Goal: Task Accomplishment & Management: Use online tool/utility

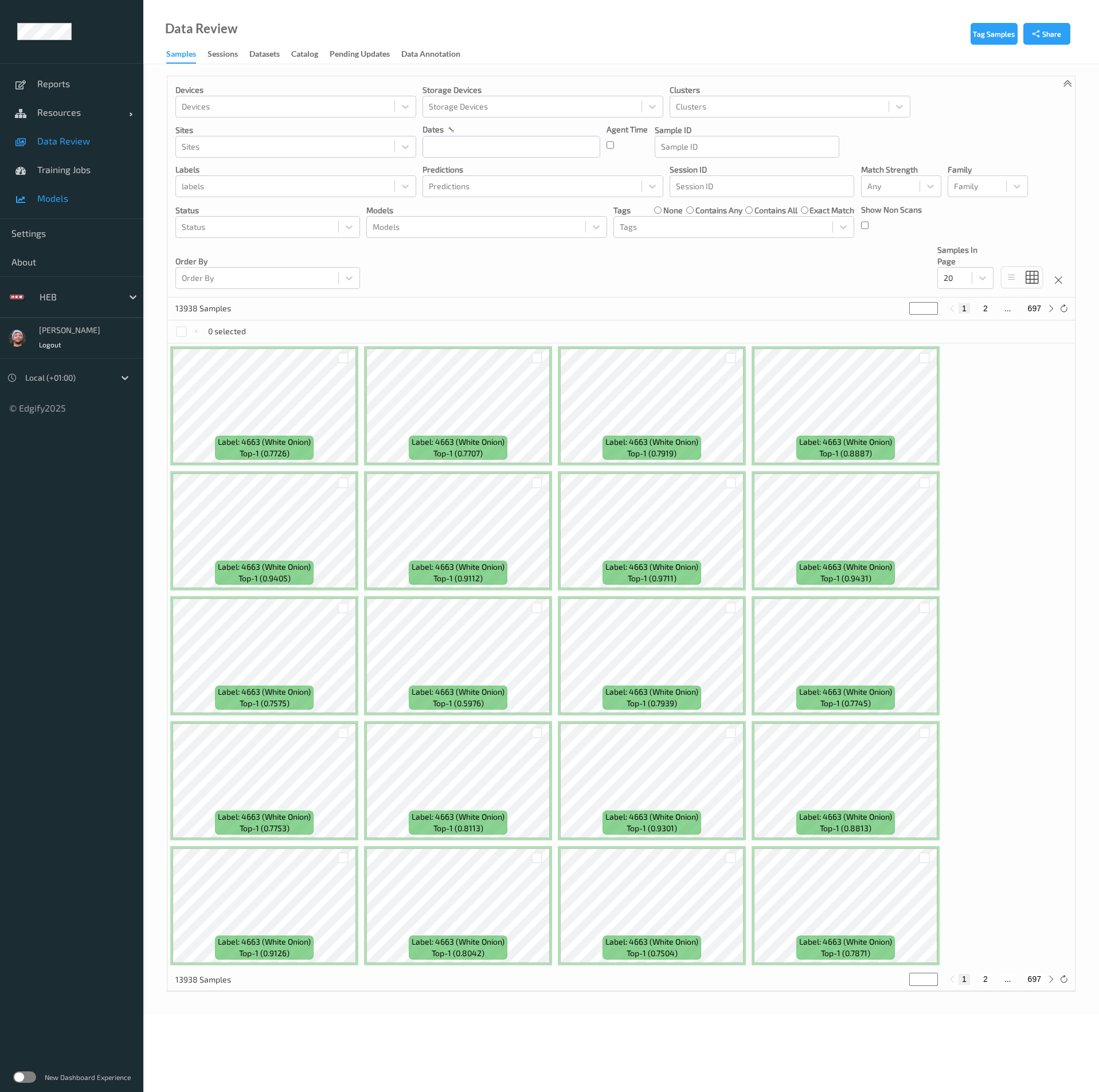
click at [51, 196] on span "Models" at bounding box center [85, 198] width 95 height 11
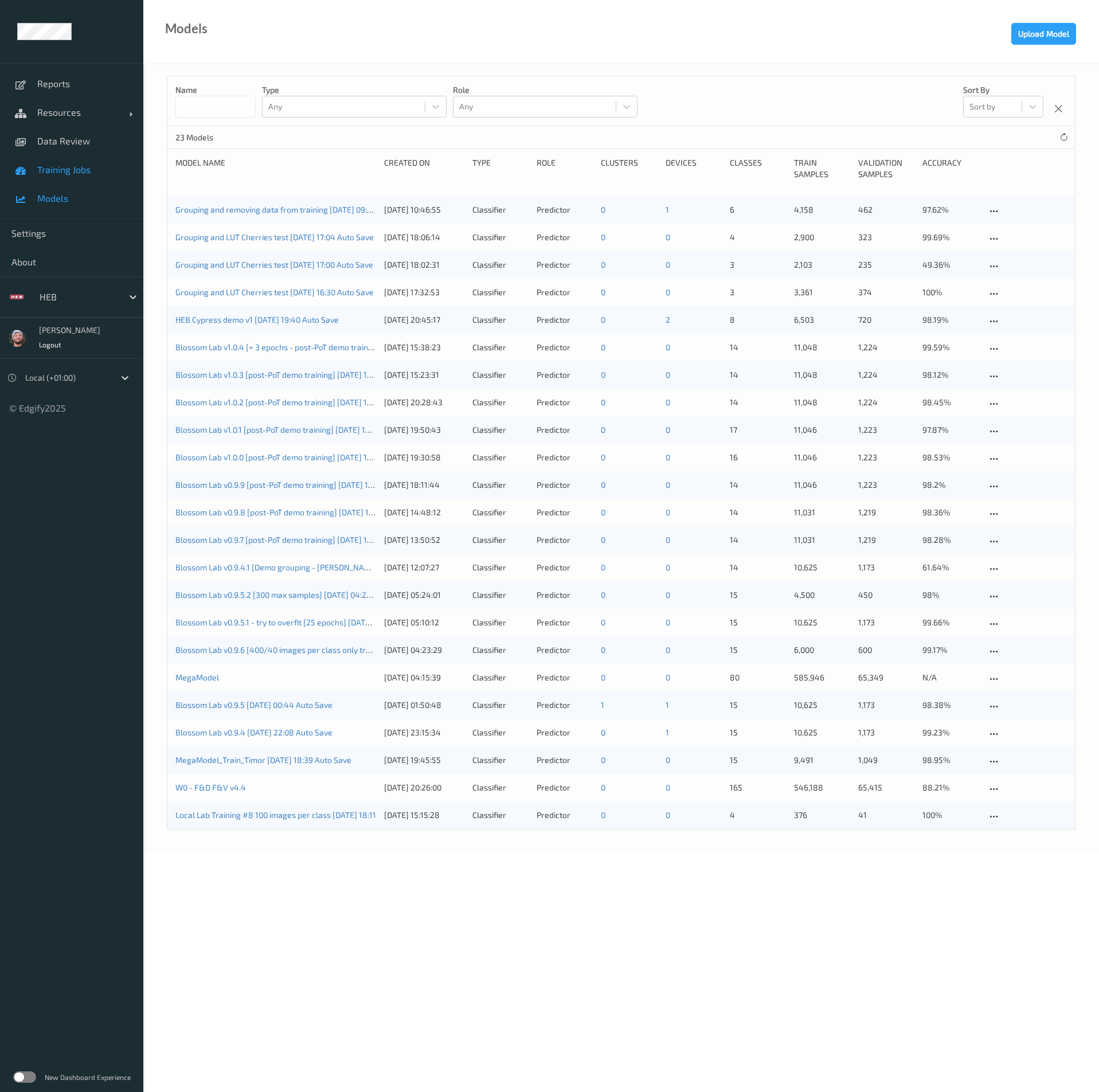
click at [91, 167] on span "Training Jobs" at bounding box center [85, 169] width 95 height 11
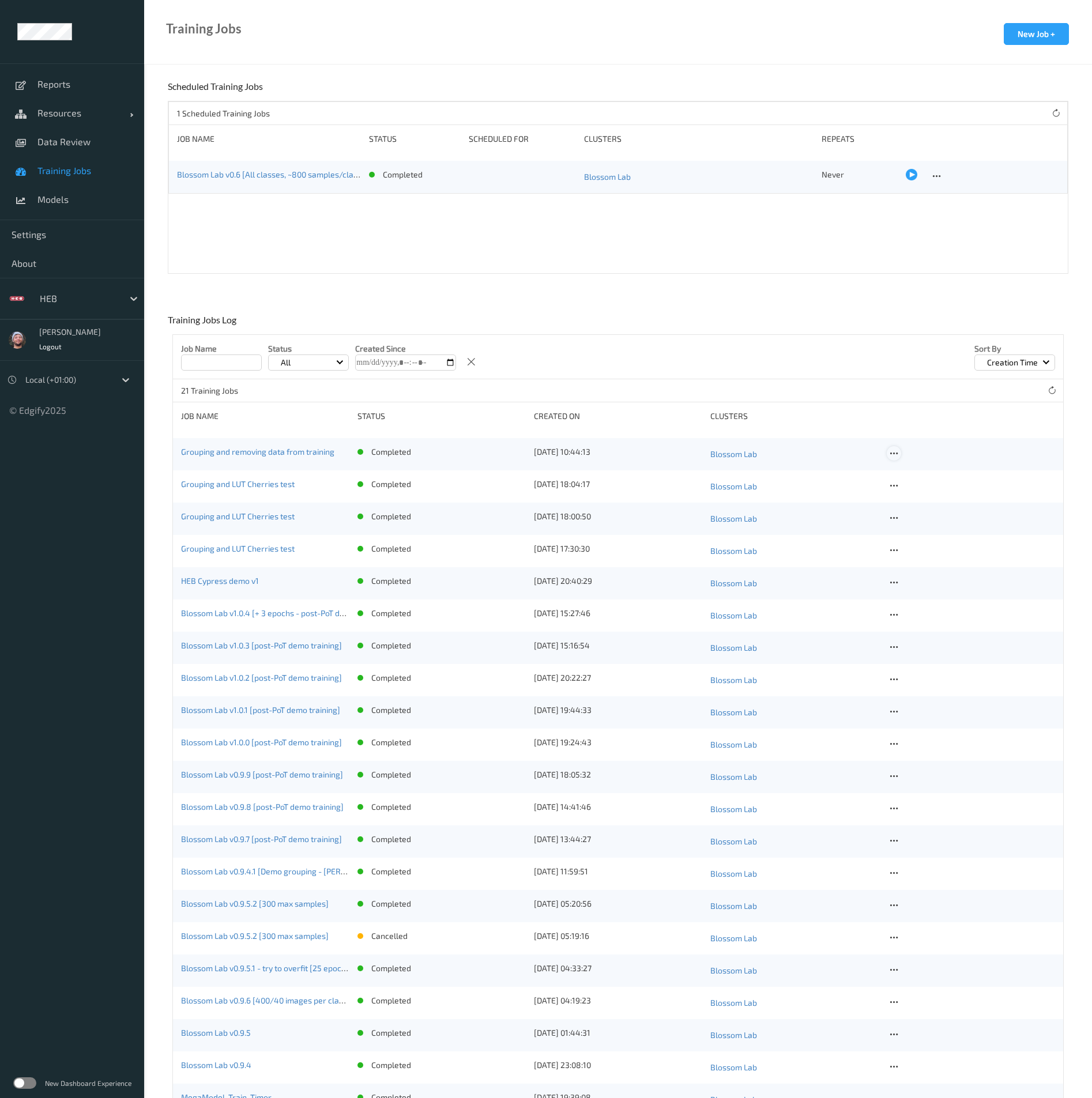
click at [898, 457] on icon at bounding box center [894, 453] width 10 height 10
click at [924, 499] on link "Copy Job" at bounding box center [921, 495] width 69 height 22
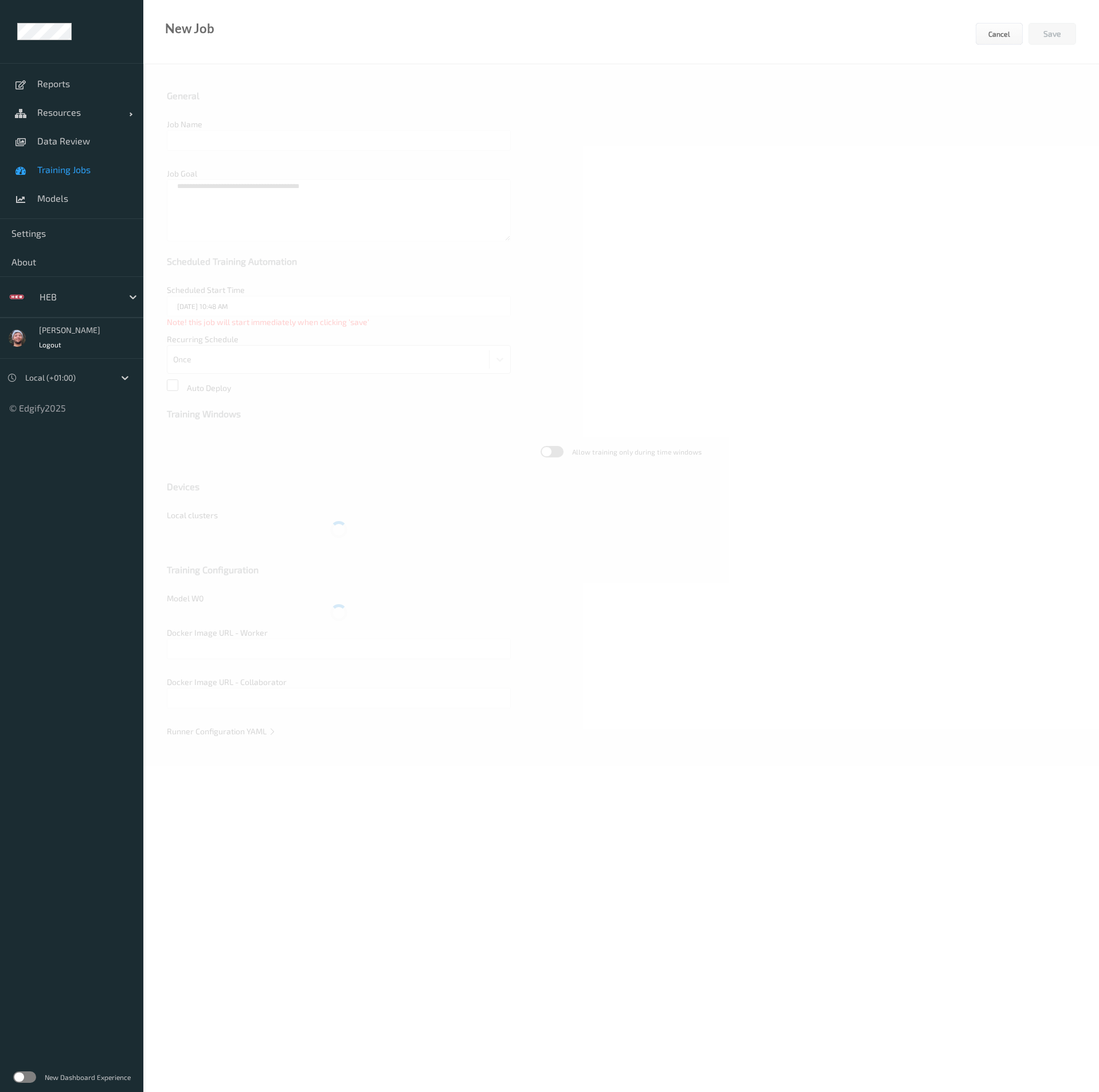
type input "Grouping and removing data from training"
type textarea "**********"
type input "edgify/edgify-worker-cuda:2.5.20"
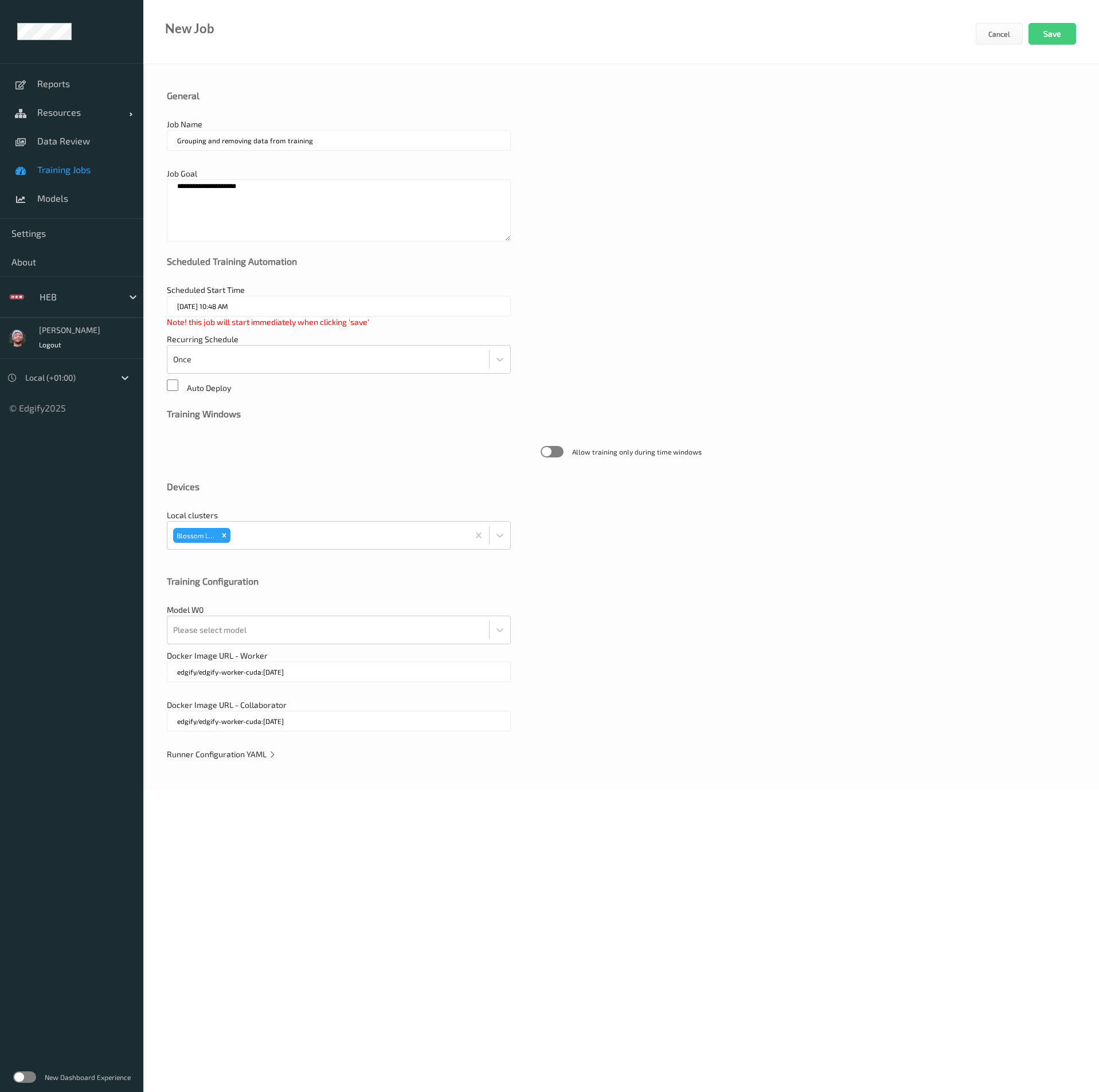
click at [350, 142] on input "Grouping and removing data from training" at bounding box center [339, 140] width 344 height 21
type input "Grouping and removing data from training 2"
click at [225, 649] on div "**********" at bounding box center [620, 427] width 955 height 725
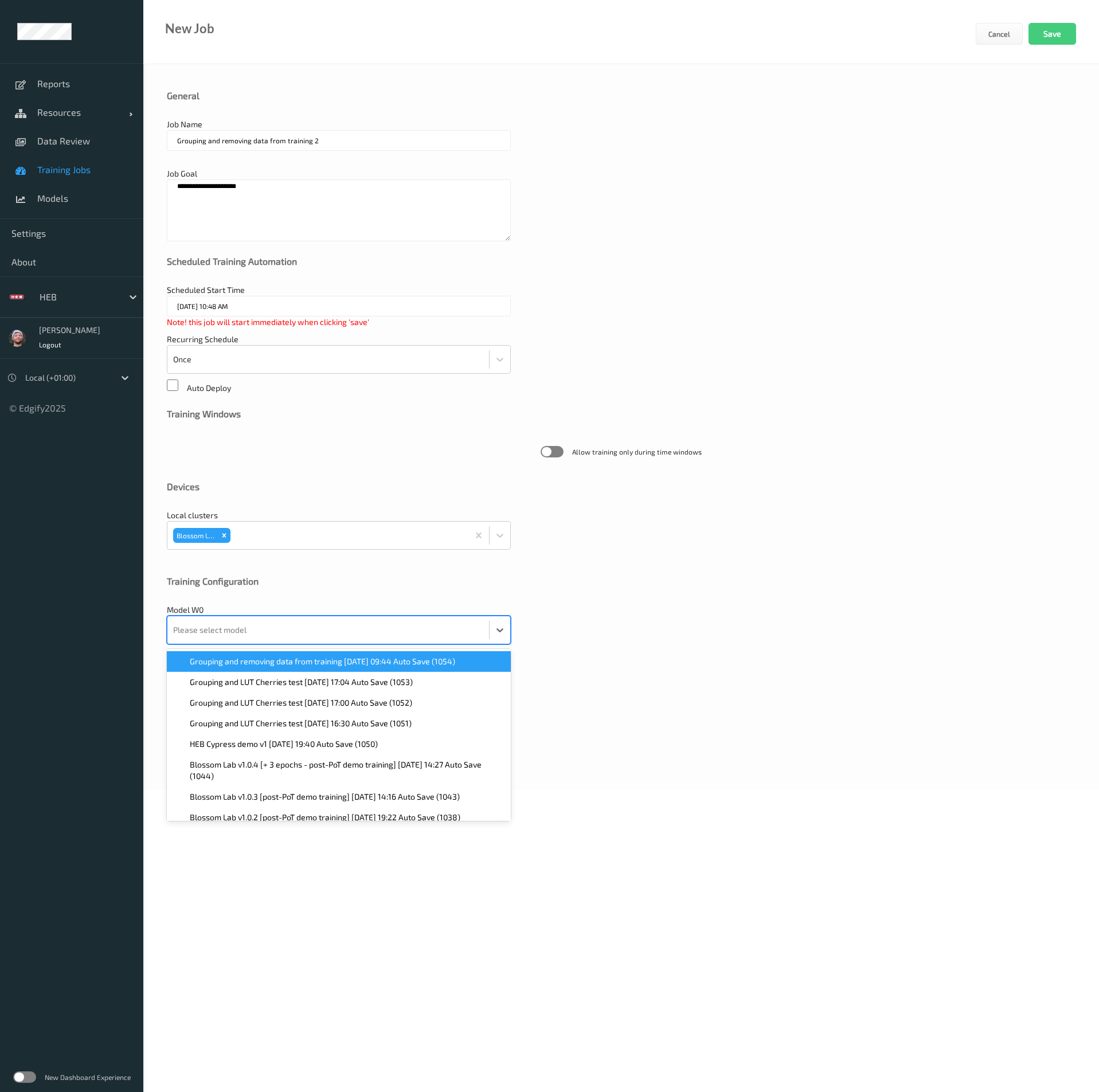
click at [261, 631] on div at bounding box center [328, 630] width 310 height 23
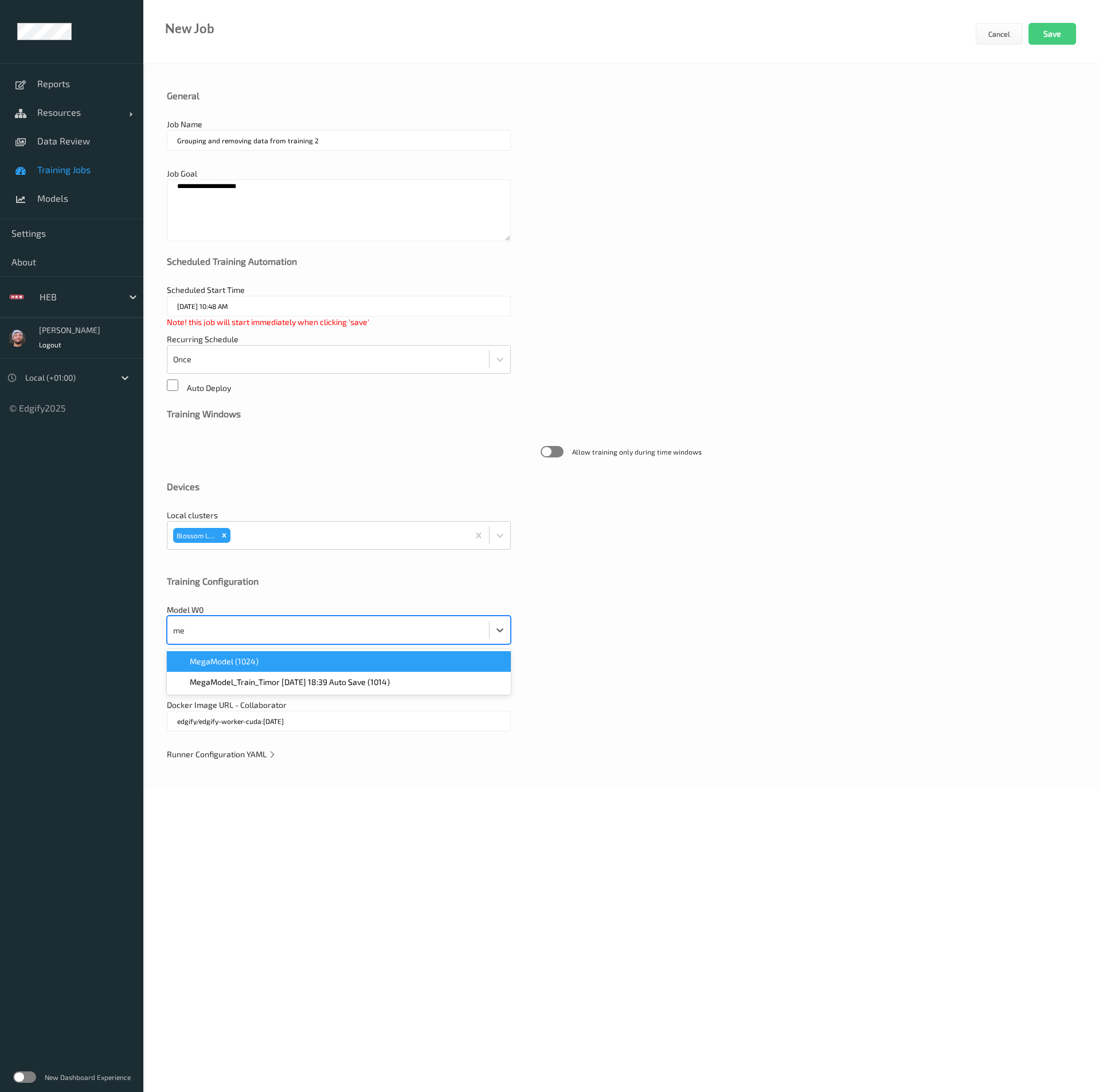
type input "meg"
click at [225, 750] on span "Runner Configuration YAML" at bounding box center [222, 754] width 110 height 10
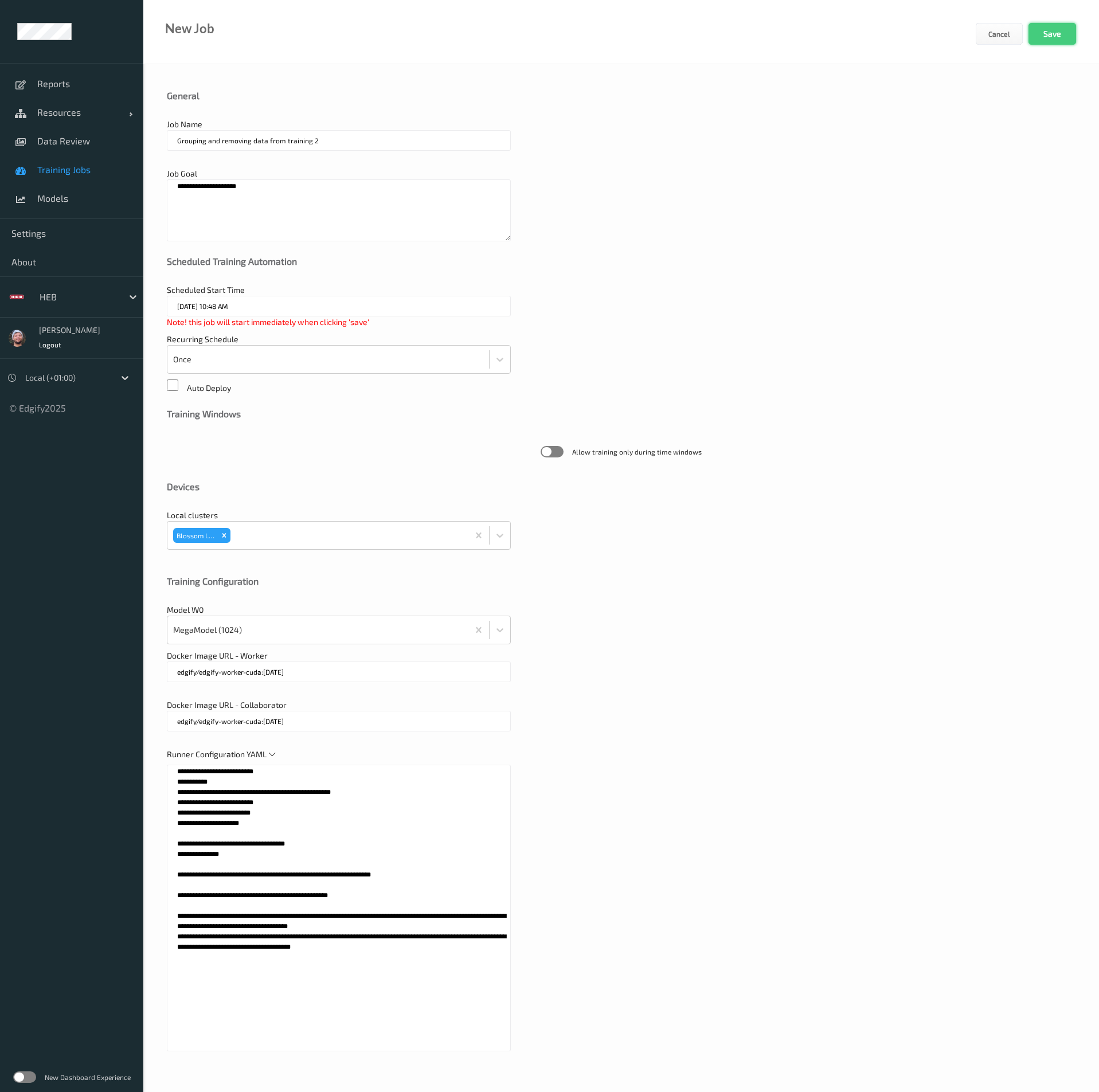
click at [1072, 33] on button "Save" at bounding box center [1052, 33] width 48 height 22
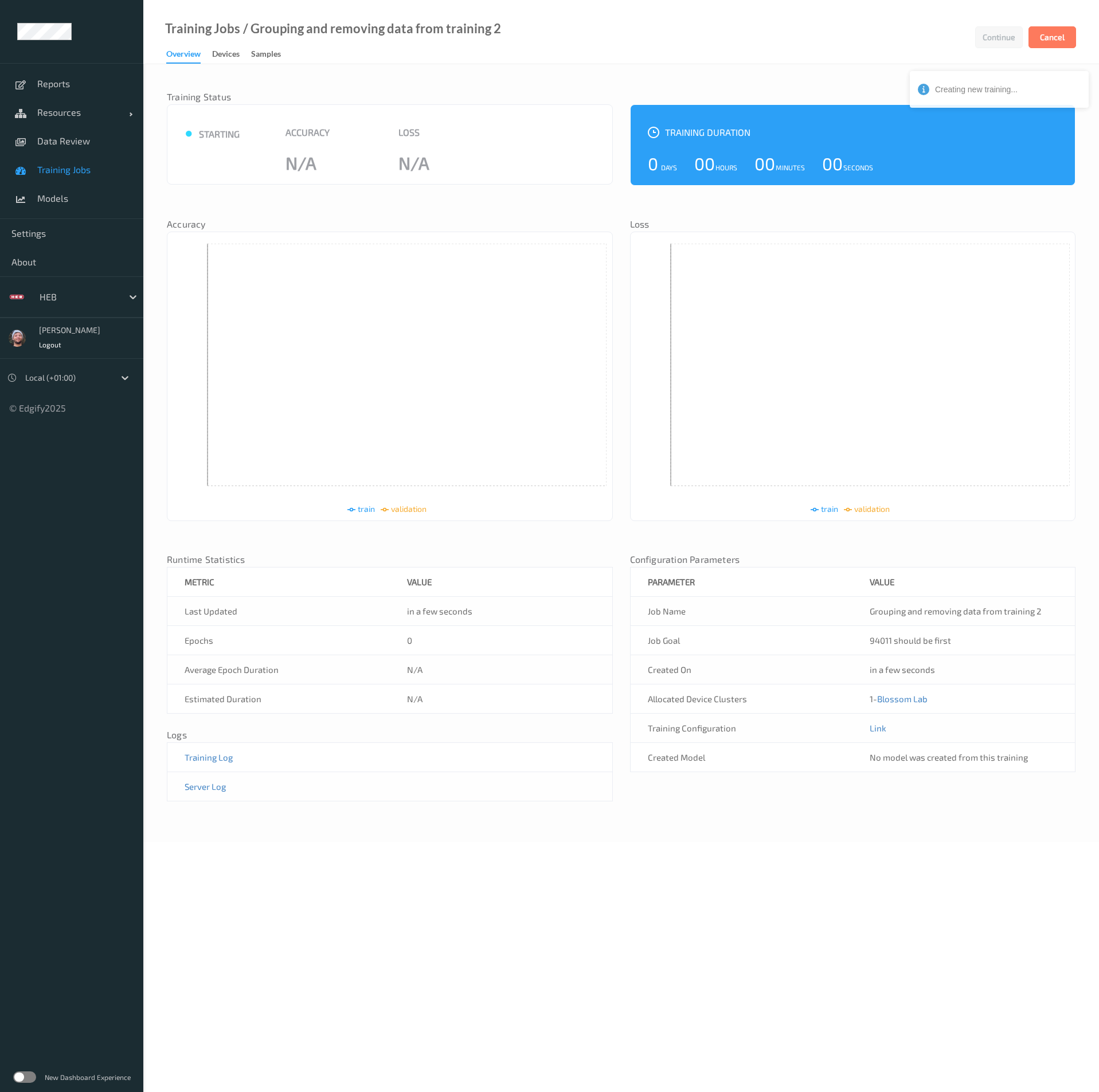
click at [64, 162] on link "Training Jobs" at bounding box center [72, 170] width 143 height 29
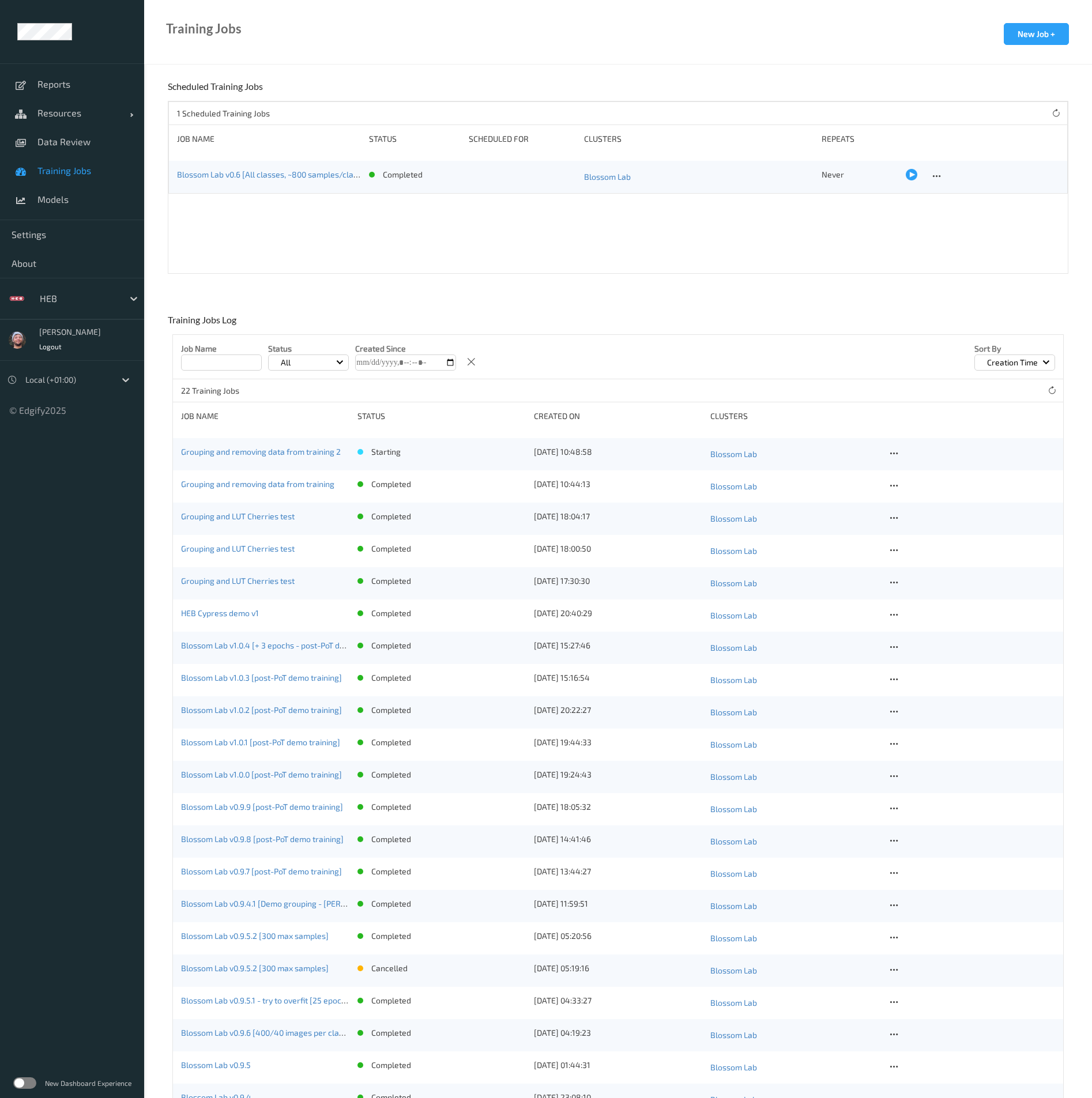
click at [55, 180] on link "Training Jobs" at bounding box center [72, 171] width 144 height 29
click at [64, 198] on span "Models" at bounding box center [85, 199] width 95 height 11
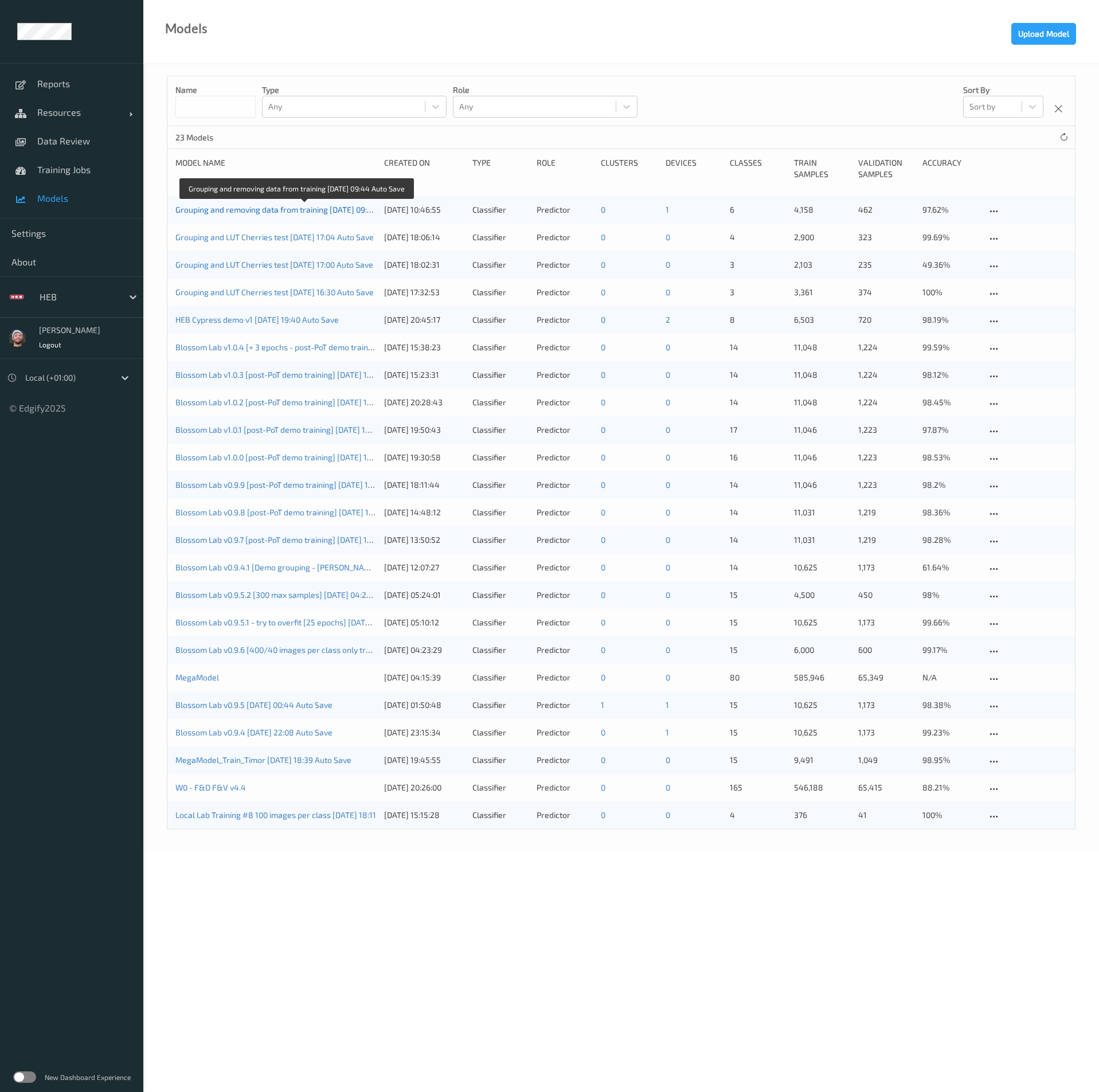
click at [293, 209] on link "Grouping and removing data from training 2025-08-18 09:44 Auto Save" at bounding box center [295, 209] width 240 height 10
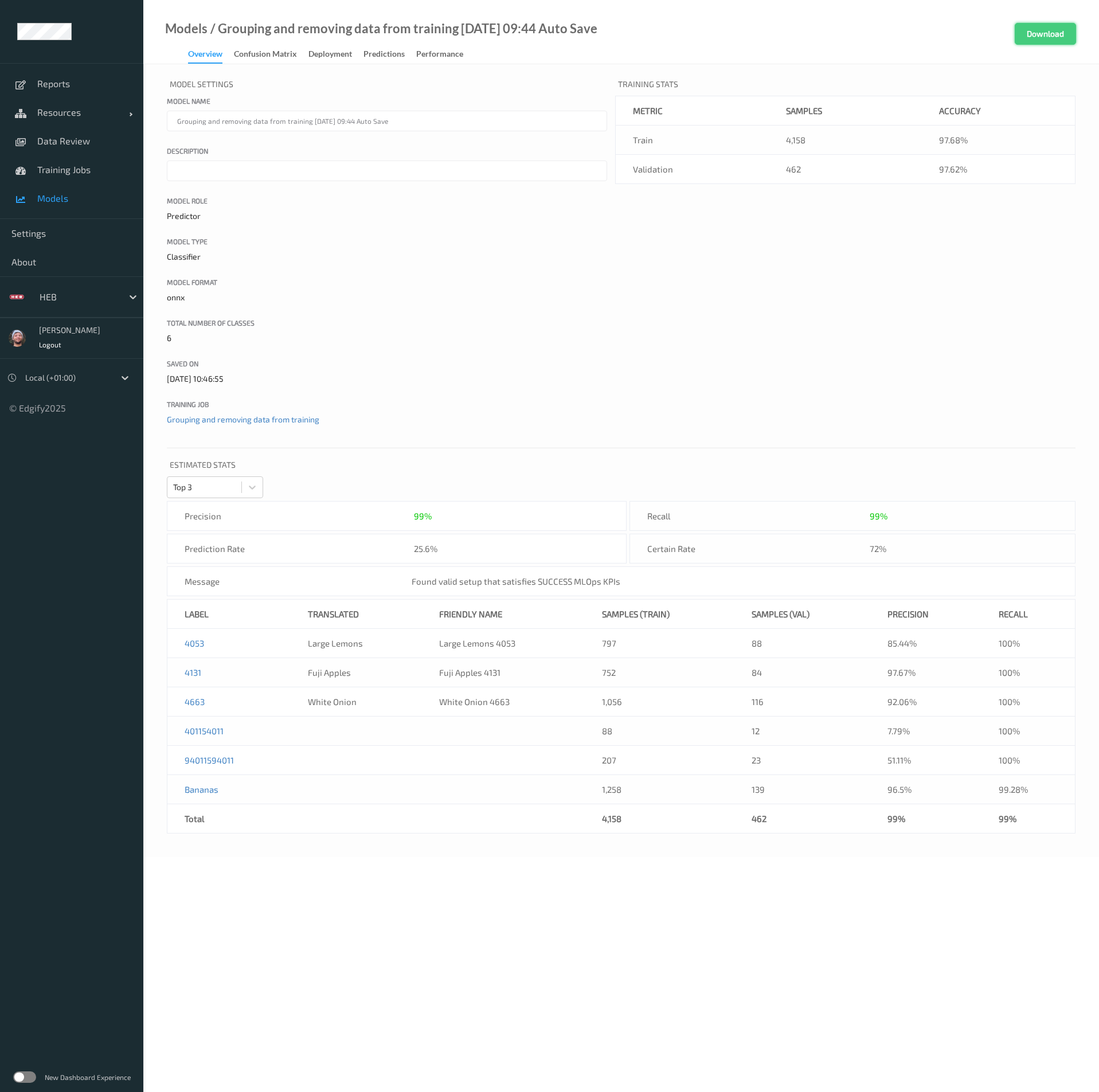
click at [1044, 23] on button "Download" at bounding box center [1045, 33] width 61 height 22
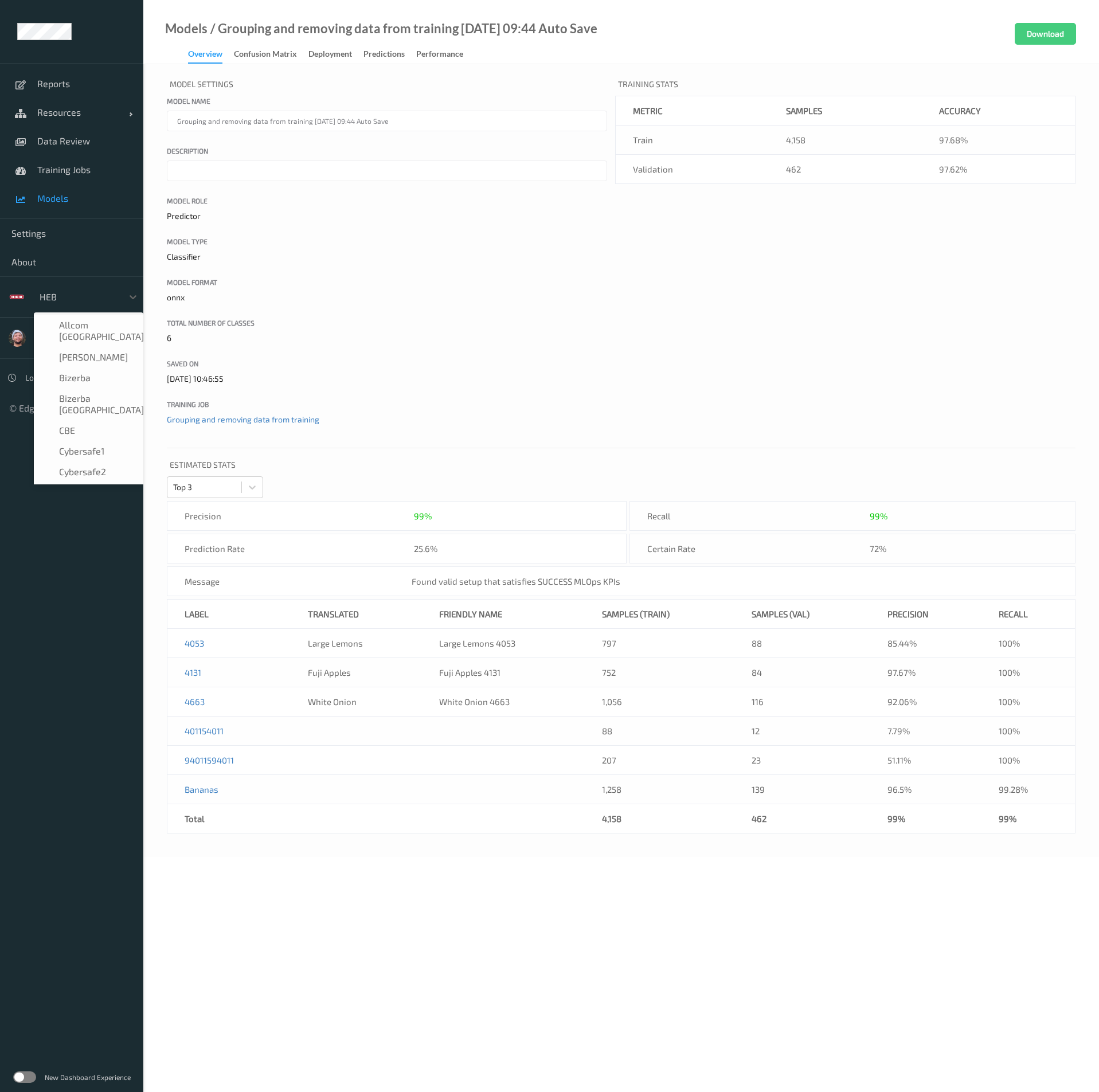
click at [72, 292] on div at bounding box center [78, 297] width 77 height 14
type input "zck"
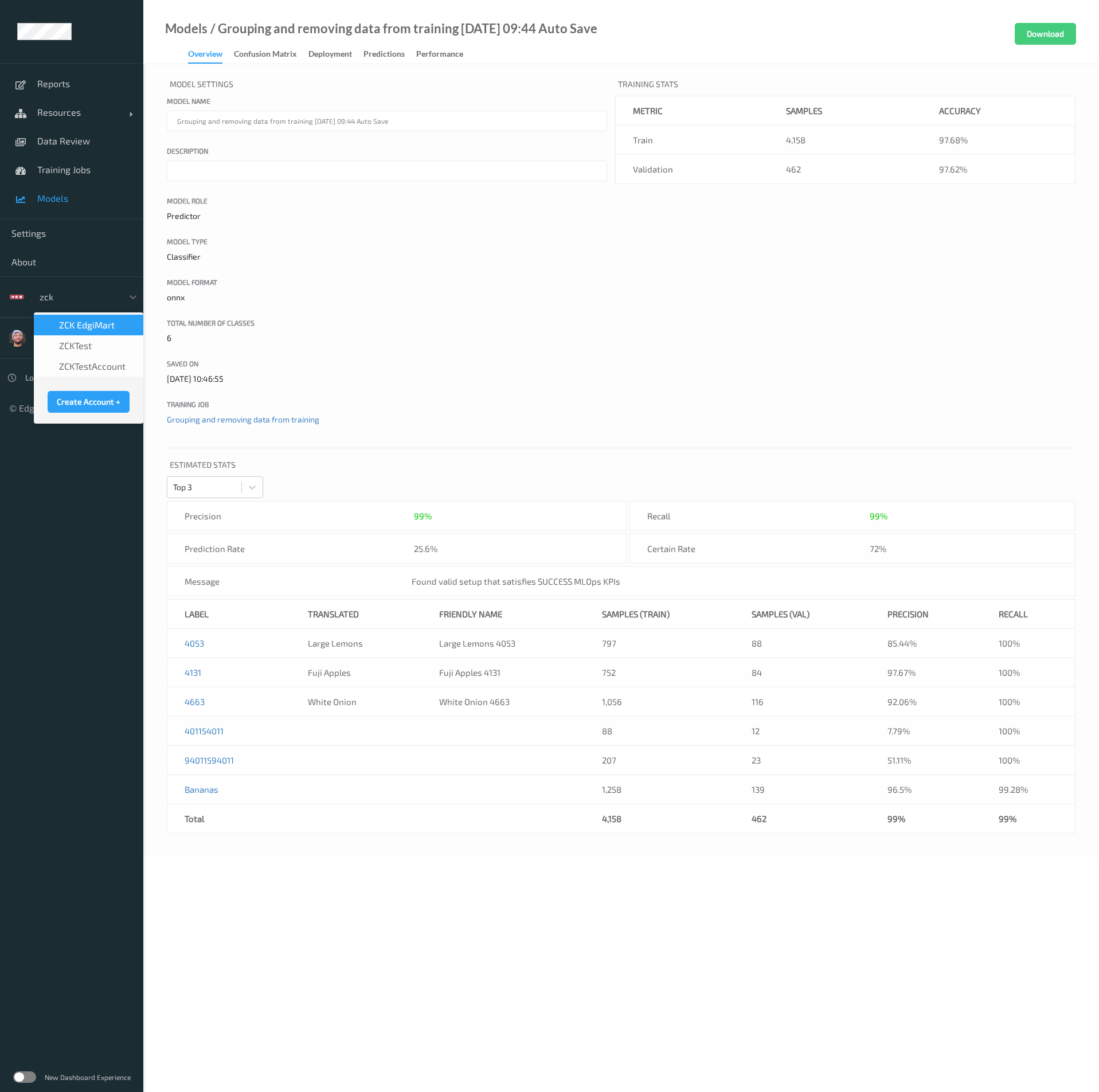
scroll to position [0, 0]
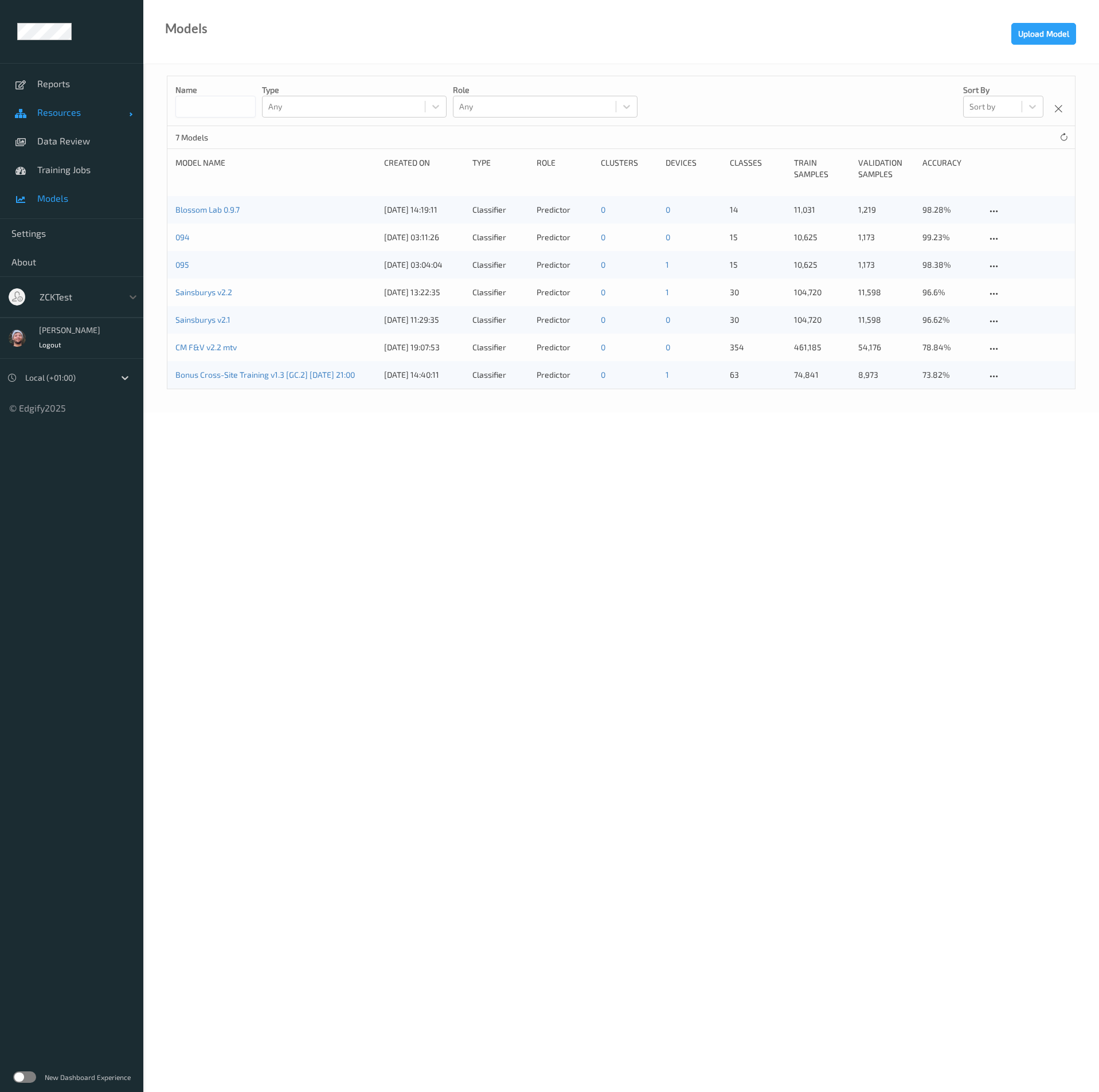
click at [74, 114] on span "Resources" at bounding box center [83, 112] width 92 height 11
click at [72, 136] on span "Devices" at bounding box center [85, 141] width 95 height 11
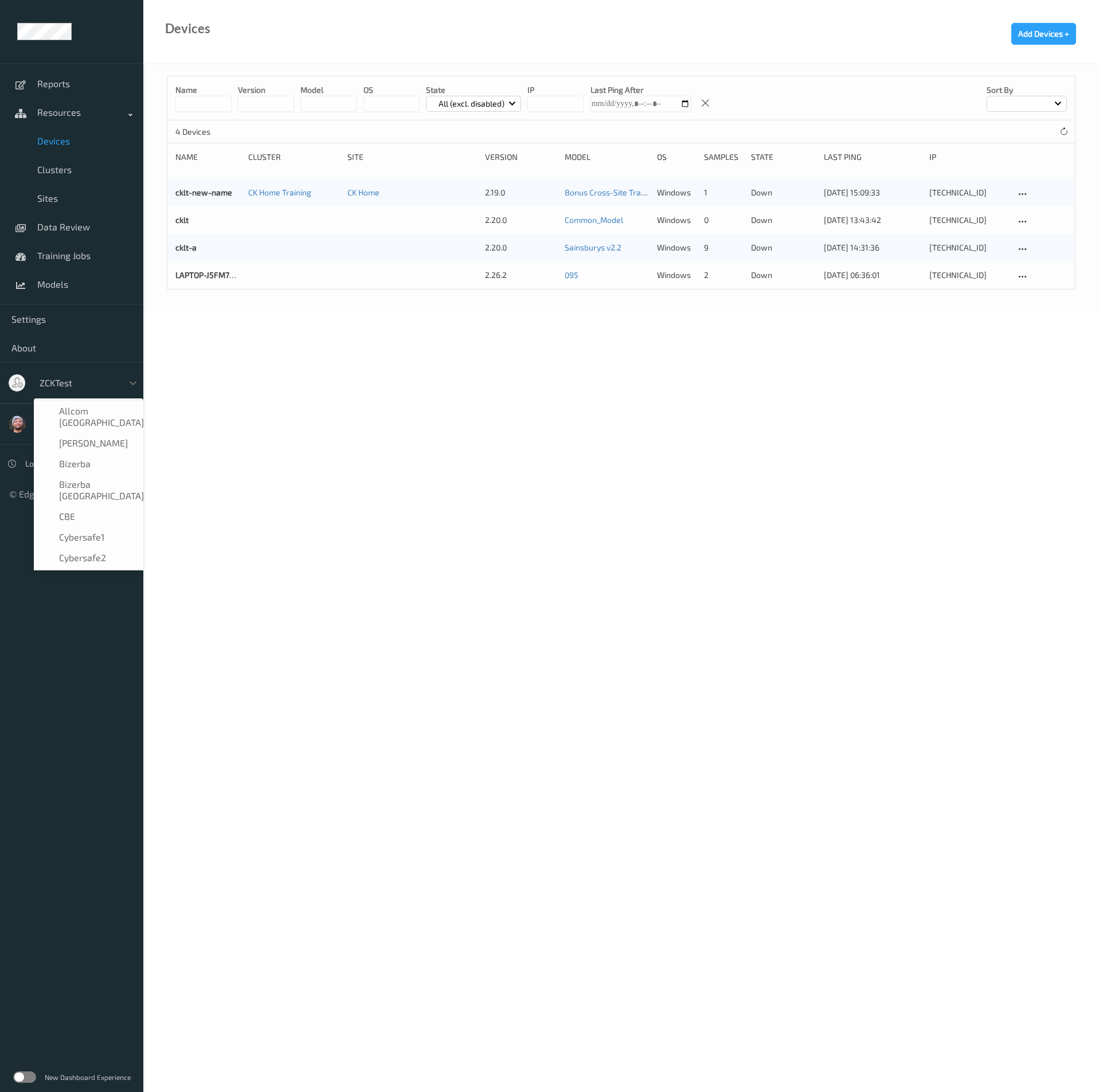
click at [86, 390] on div "zCKTest" at bounding box center [78, 383] width 89 height 18
type input "zck"
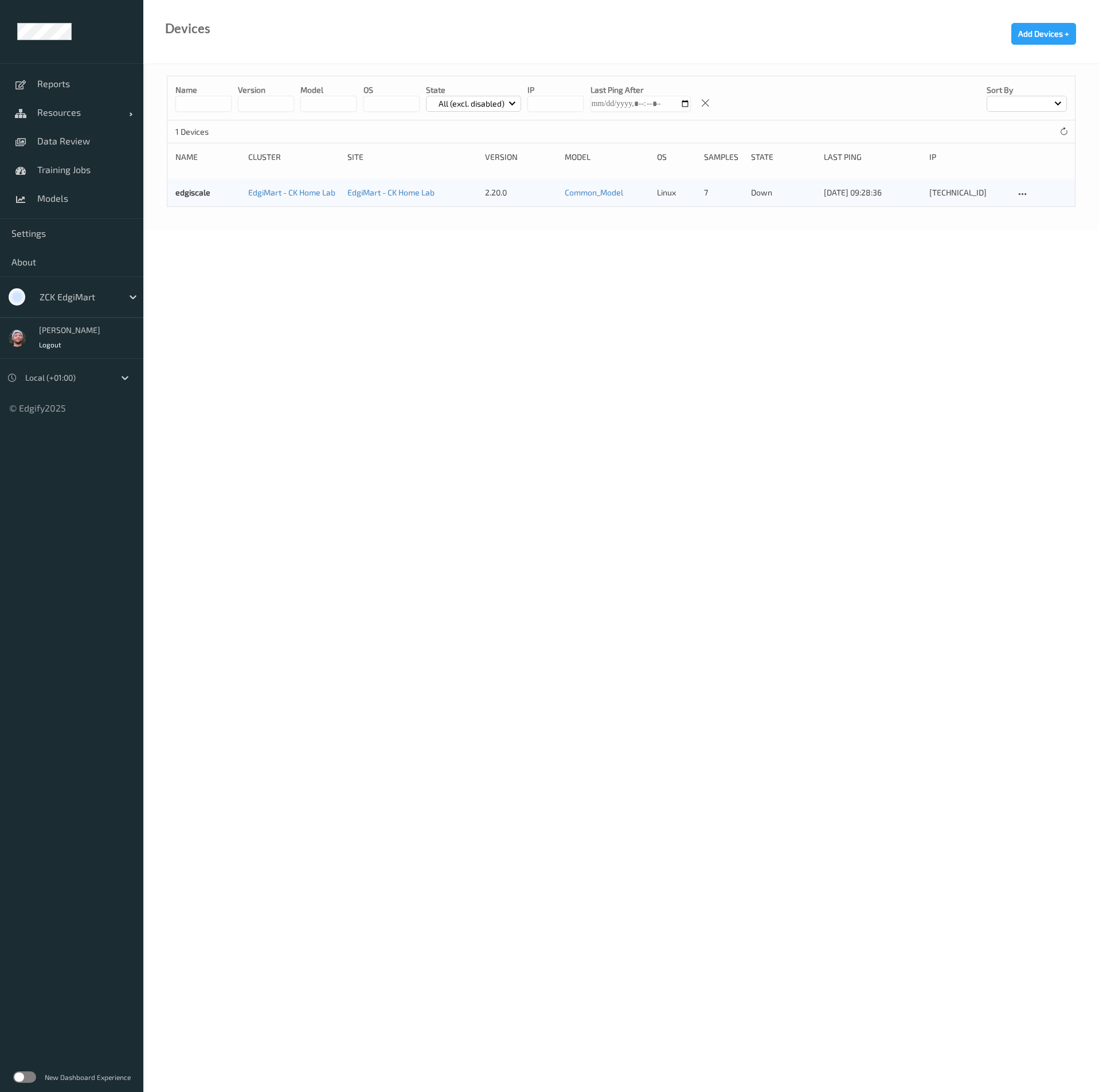
click at [548, 402] on body "Reports Resources Devices Clusters Sites Data Review Training Jobs Models Setti…" at bounding box center [550, 546] width 1099 height 1092
click at [74, 302] on div at bounding box center [78, 297] width 77 height 14
type input "zck"
click at [51, 278] on div "zCKTestAccount" at bounding box center [72, 297] width 143 height 41
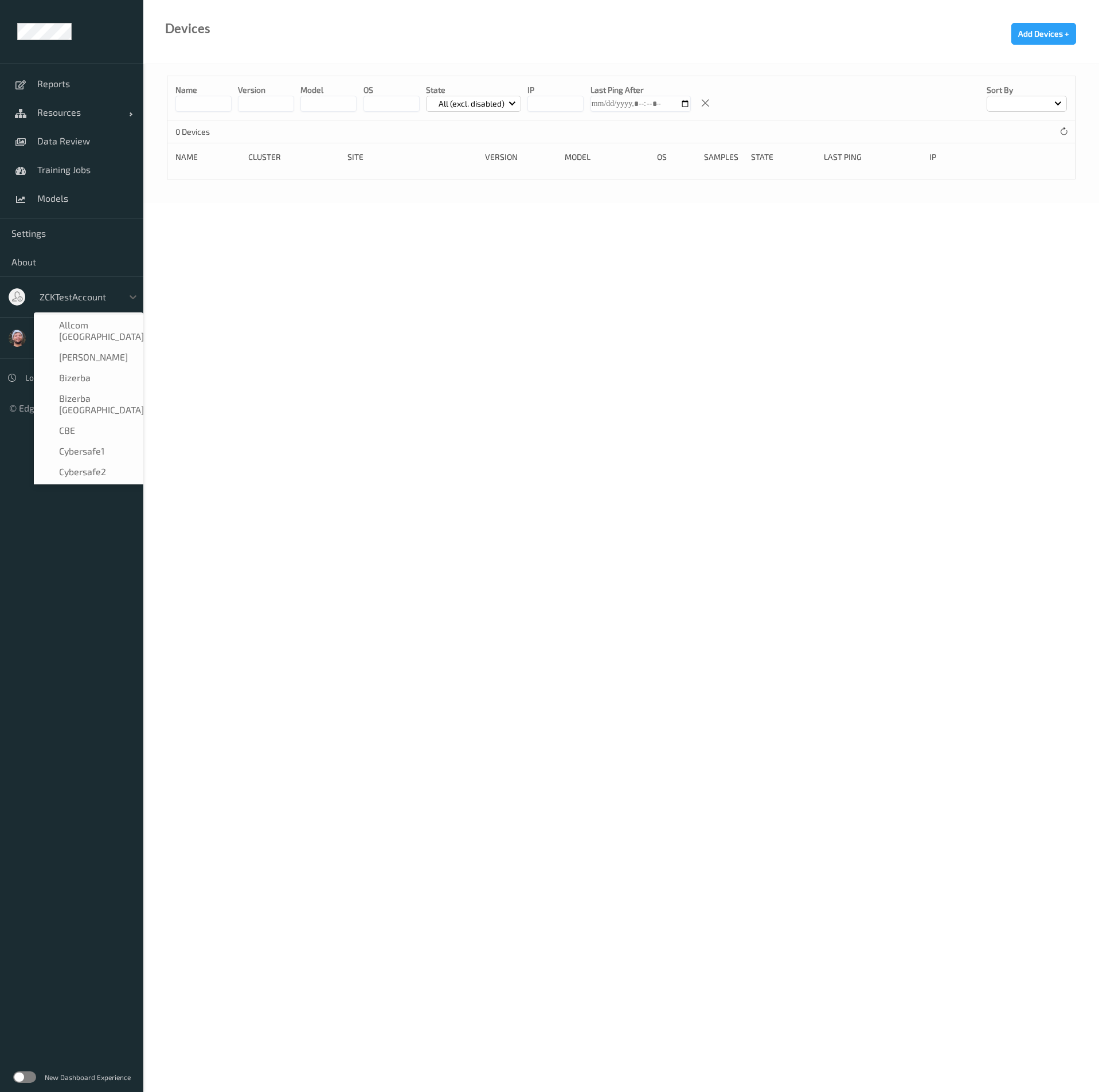
click at [56, 289] on div "zCKTestAccount" at bounding box center [78, 297] width 89 height 18
type input "zck"
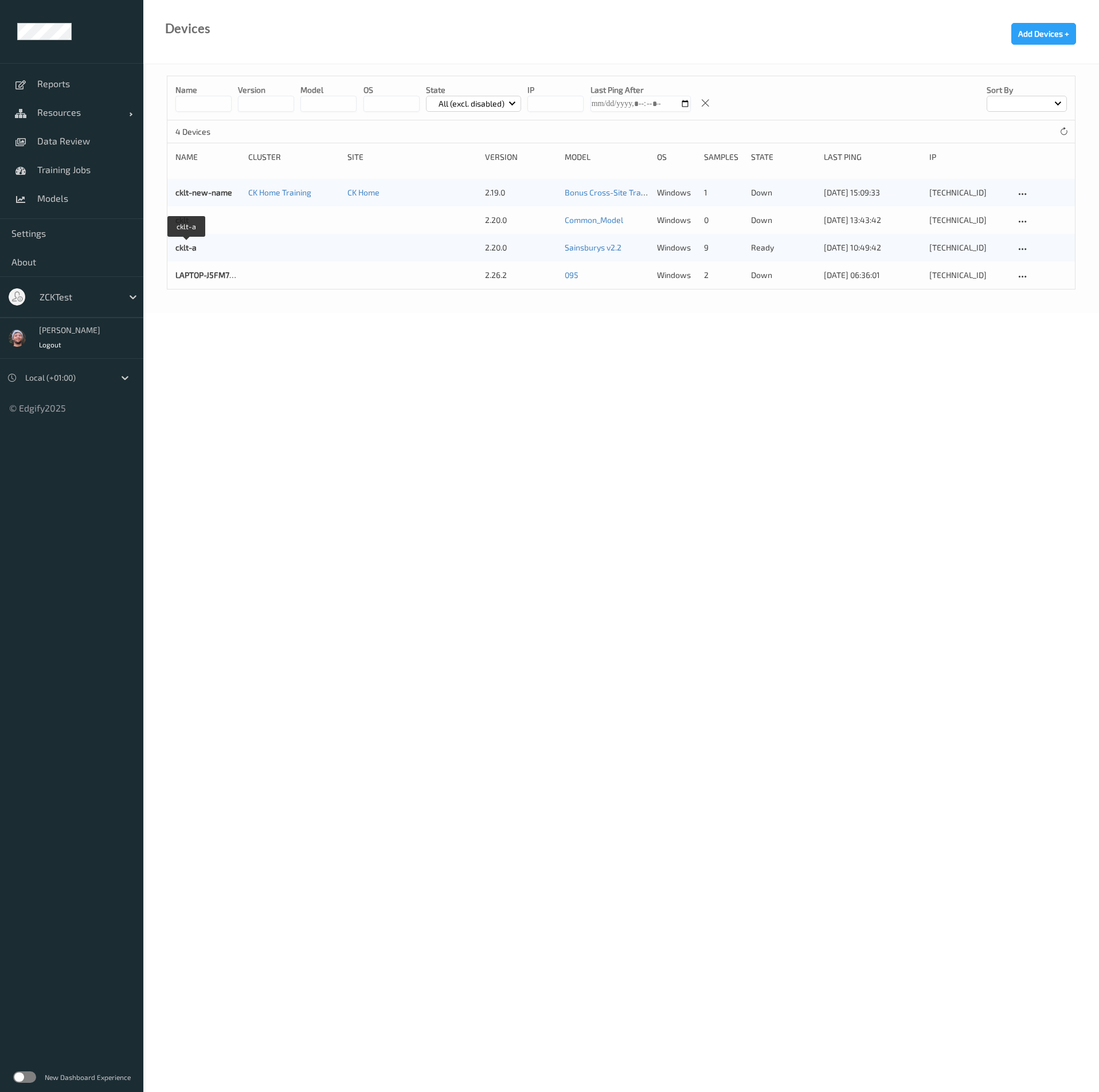
click at [185, 252] on div "cklt-a" at bounding box center [207, 247] width 65 height 11
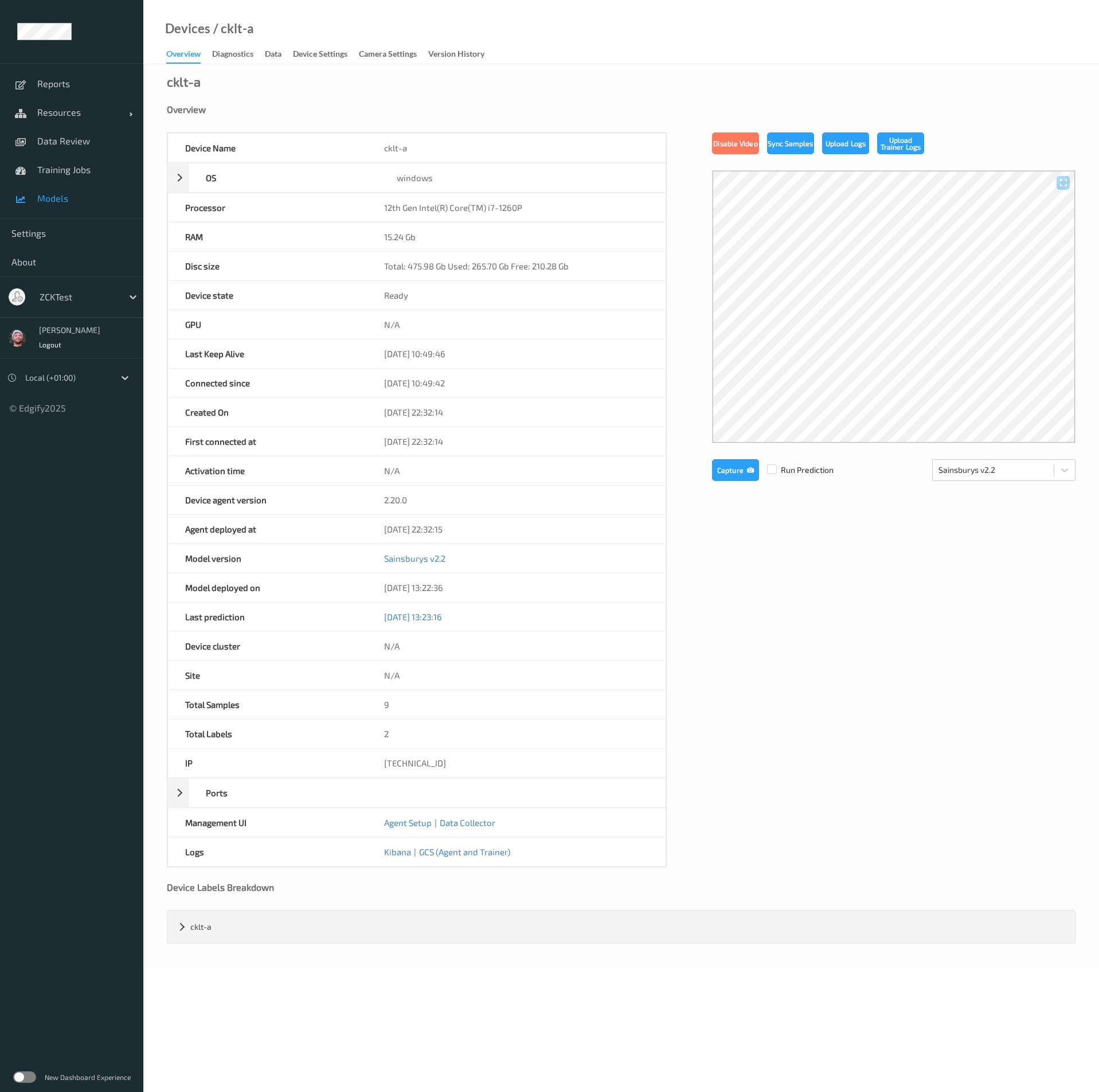
click at [87, 202] on span "Models" at bounding box center [85, 198] width 95 height 11
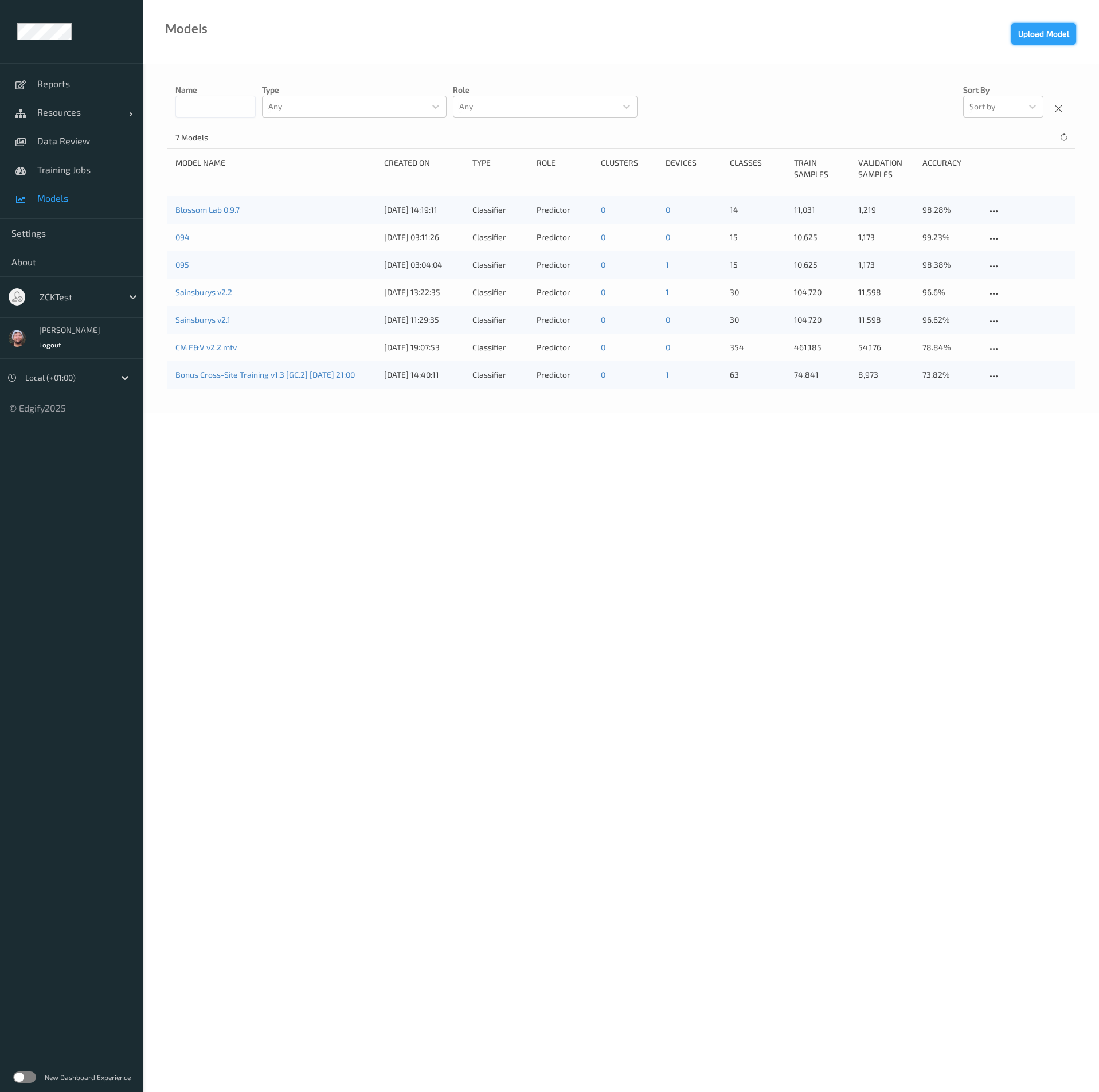
click at [1053, 35] on button "Upload Model" at bounding box center [1043, 33] width 65 height 22
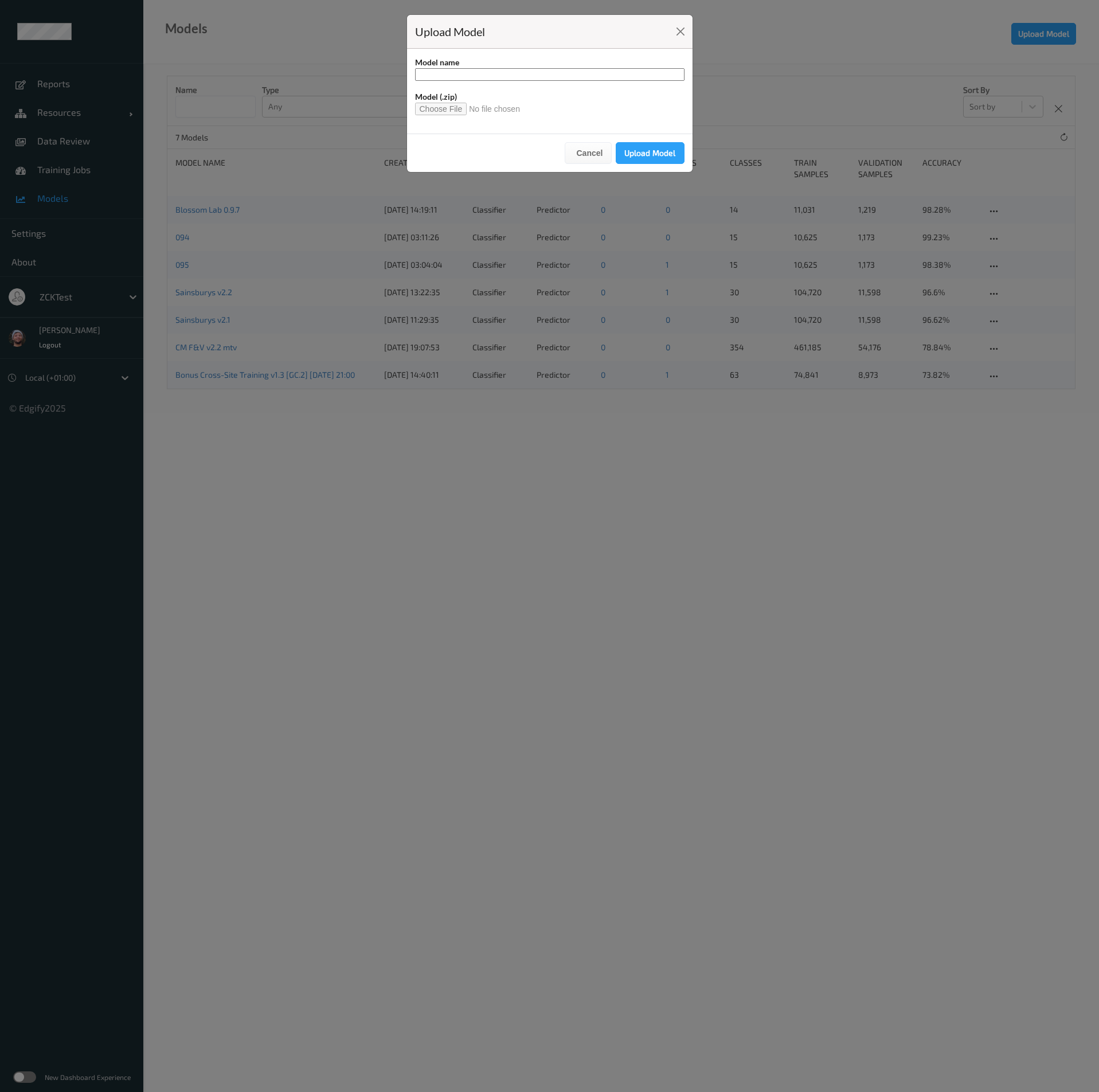
click at [579, 73] on input at bounding box center [550, 74] width 269 height 13
type input "********"
click at [442, 106] on input "file" at bounding box center [472, 108] width 114 height 13
type input "**********"
click at [640, 150] on button "Upload Model" at bounding box center [650, 153] width 69 height 22
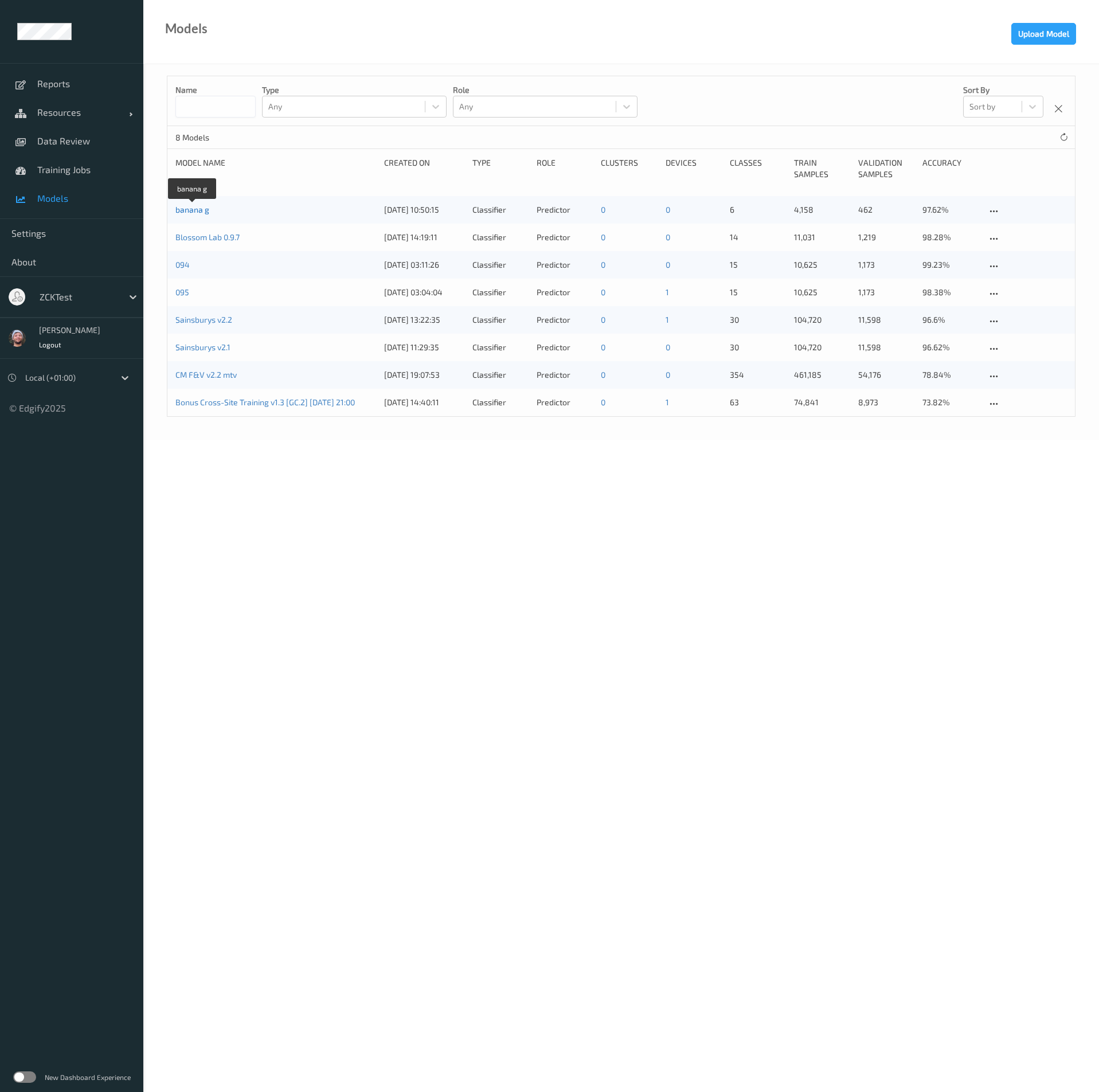
click at [200, 212] on link "banana g" at bounding box center [192, 209] width 34 height 10
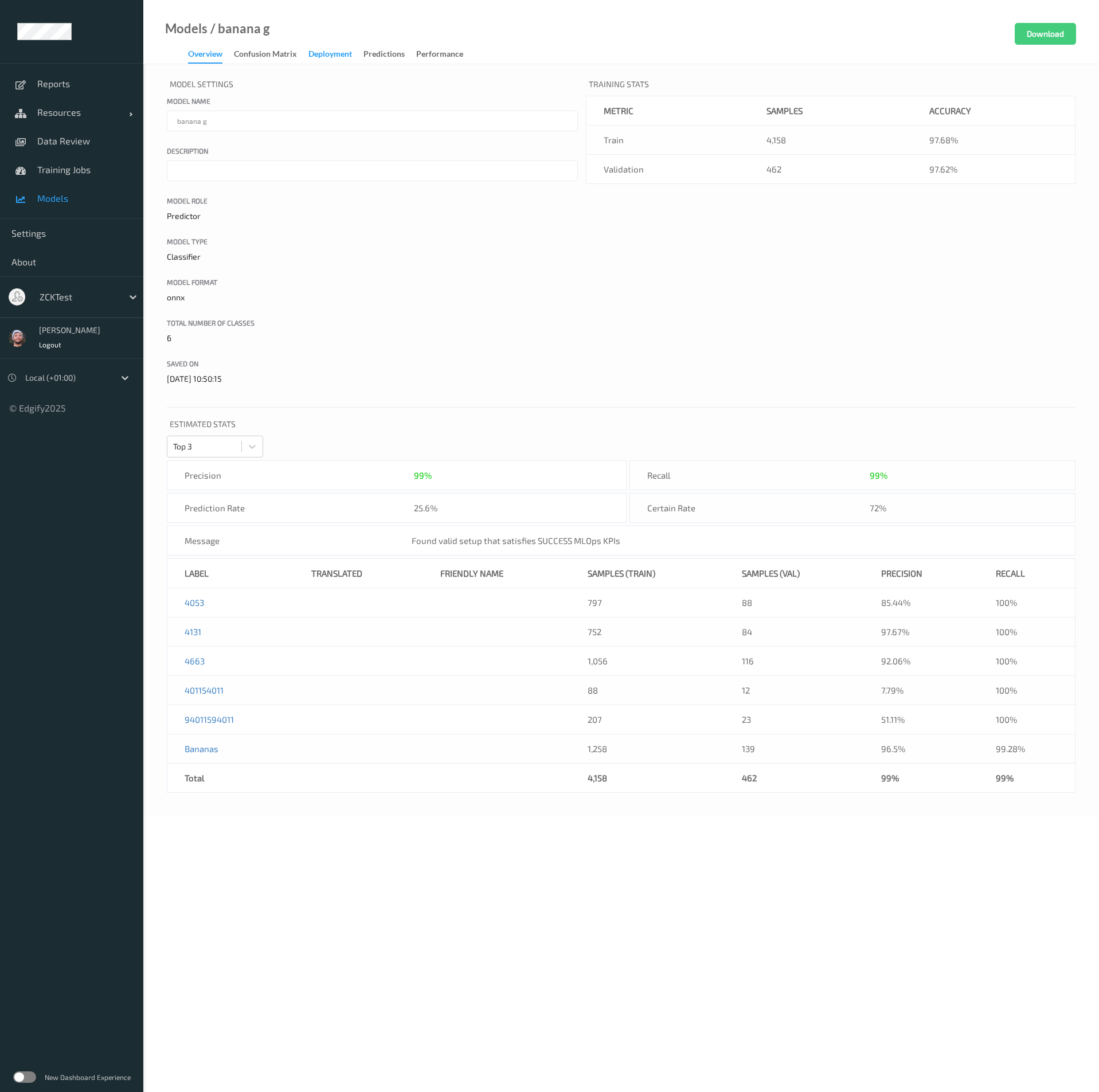
click at [327, 49] on div "Deployment" at bounding box center [330, 55] width 44 height 14
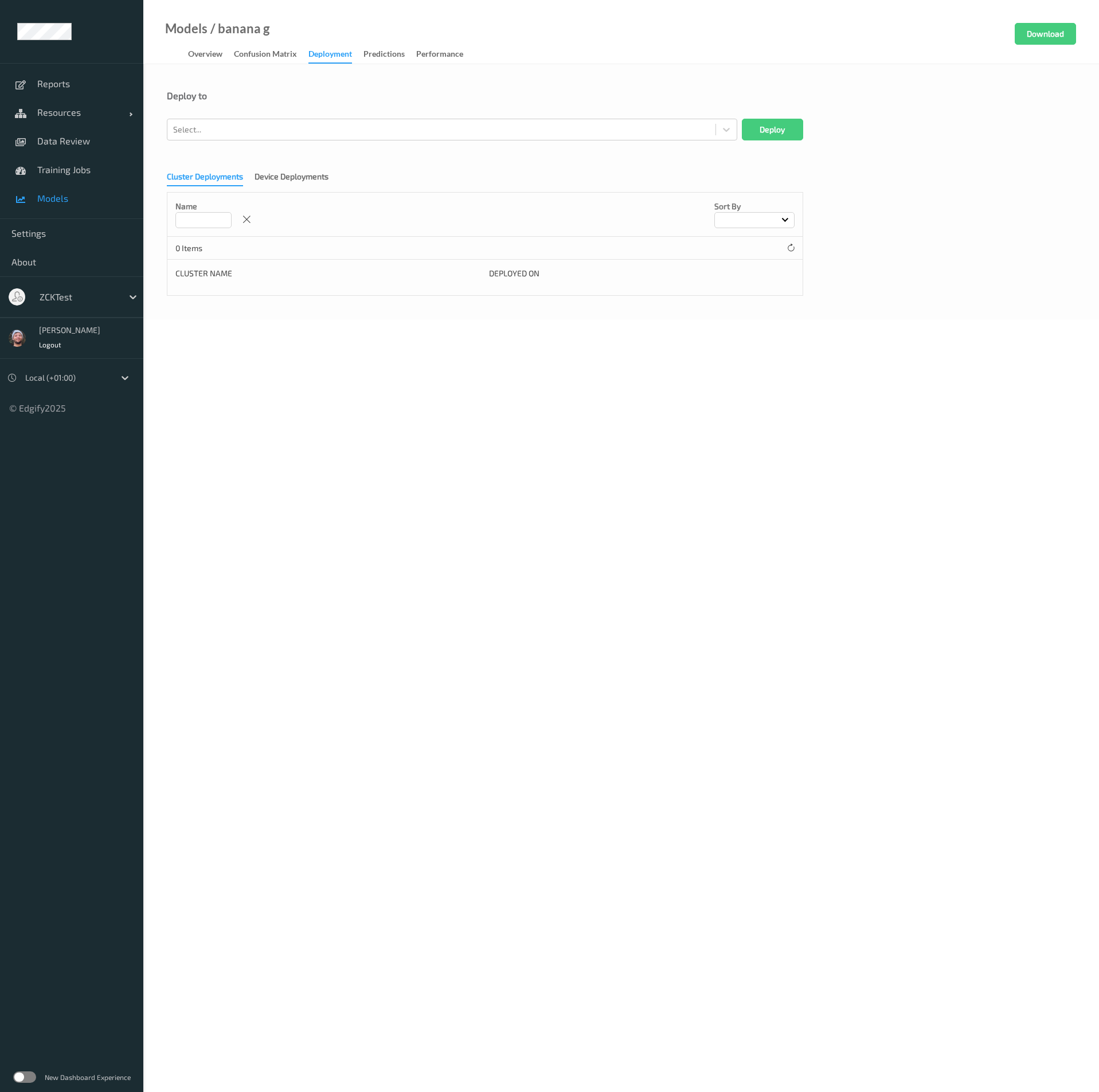
click at [216, 114] on div "Deploy to" at bounding box center [621, 104] width 908 height 29
click at [229, 138] on div "Select..." at bounding box center [441, 129] width 548 height 18
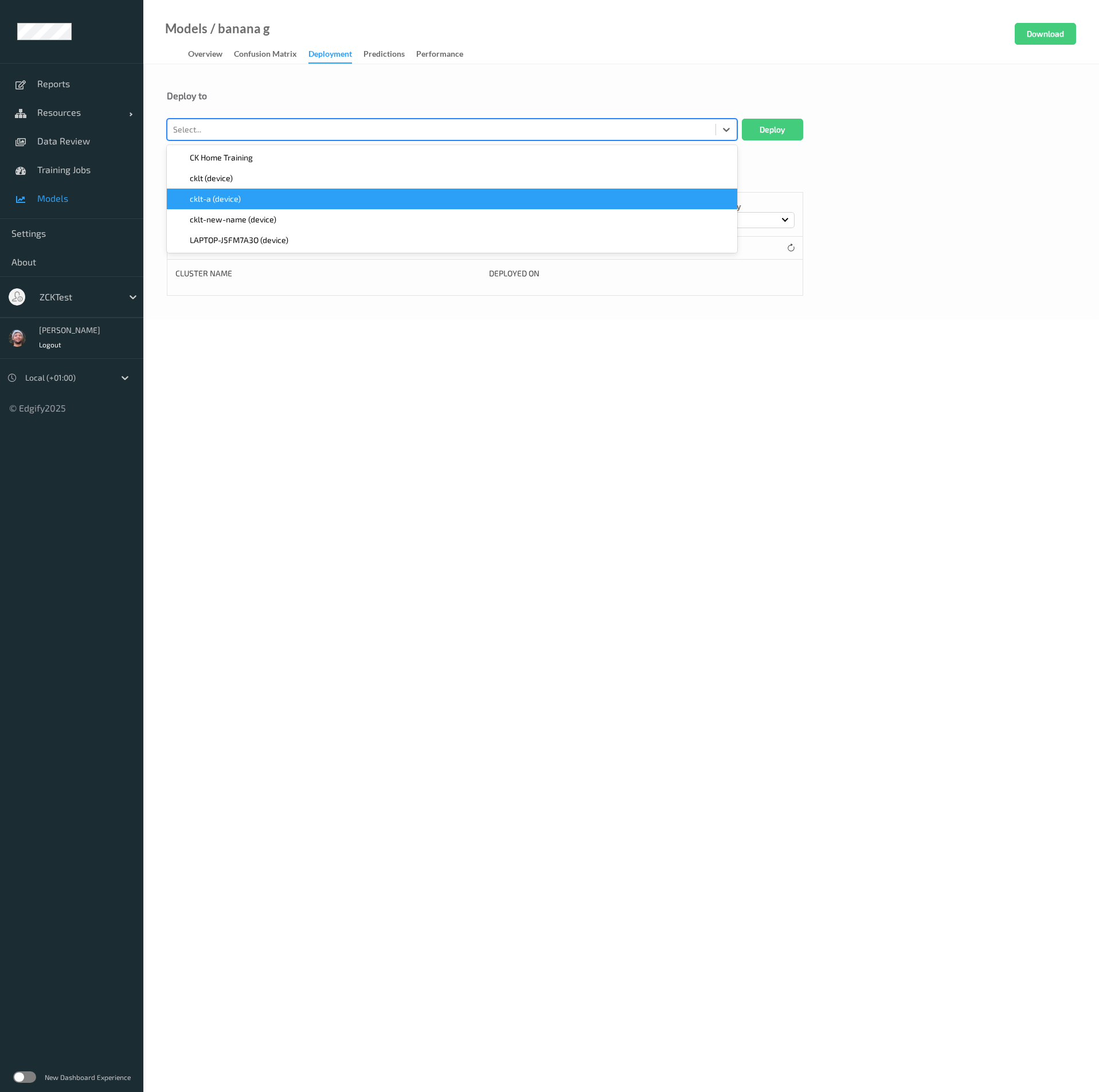
click at [262, 200] on div "cklt-a (device)" at bounding box center [452, 198] width 557 height 11
click at [771, 139] on button "Deploy" at bounding box center [772, 129] width 61 height 22
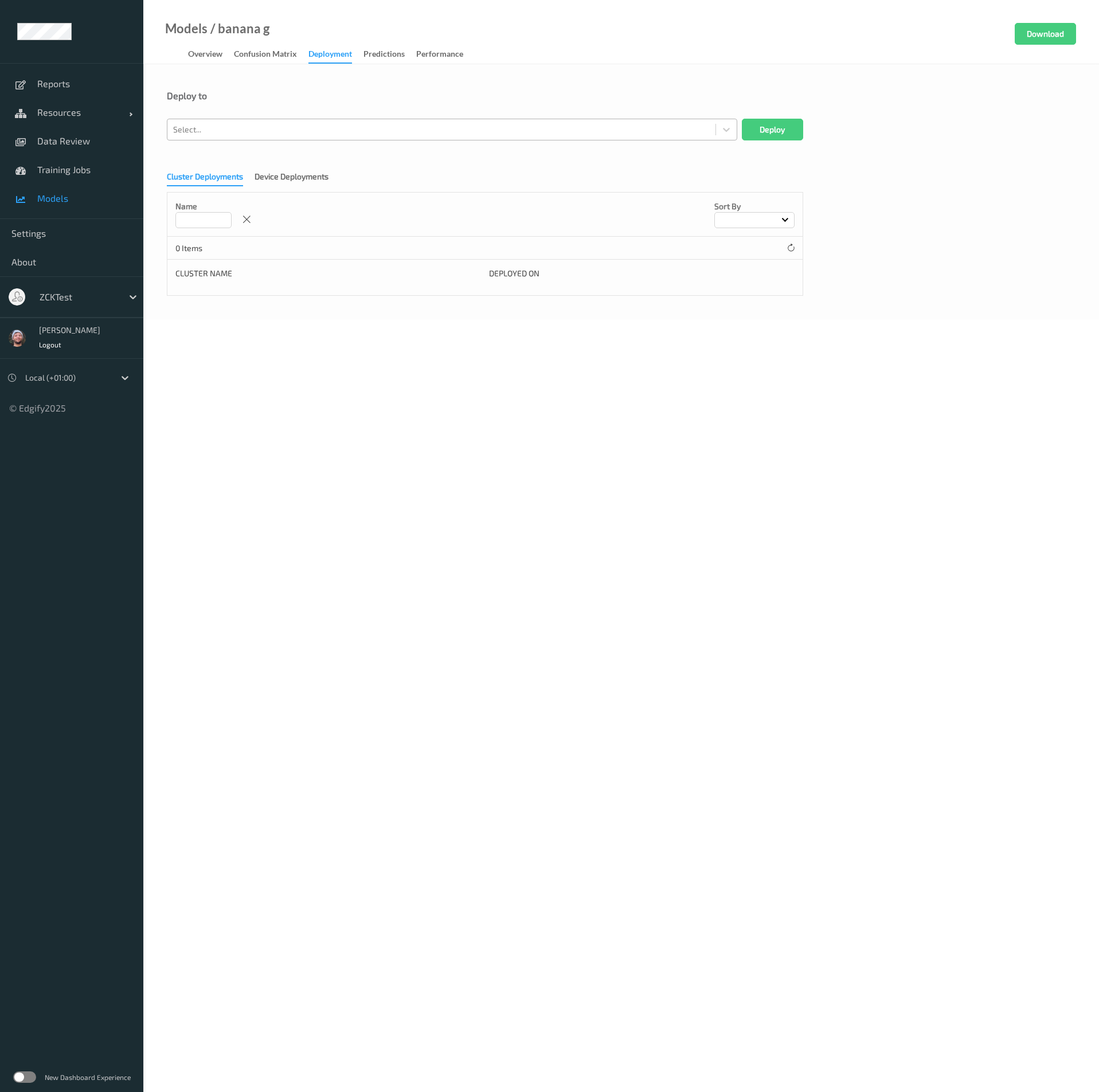
click at [229, 138] on div "Select..." at bounding box center [441, 129] width 548 height 18
click at [312, 345] on body "Reports Resources Devices Clusters Sites Data Review Training Jobs Models Setti…" at bounding box center [550, 546] width 1099 height 1092
click at [277, 174] on div "Device Deployments" at bounding box center [291, 178] width 74 height 14
click at [191, 176] on div "Cluster Deployments" at bounding box center [205, 178] width 76 height 14
click at [68, 167] on span "Training Jobs" at bounding box center [85, 169] width 95 height 11
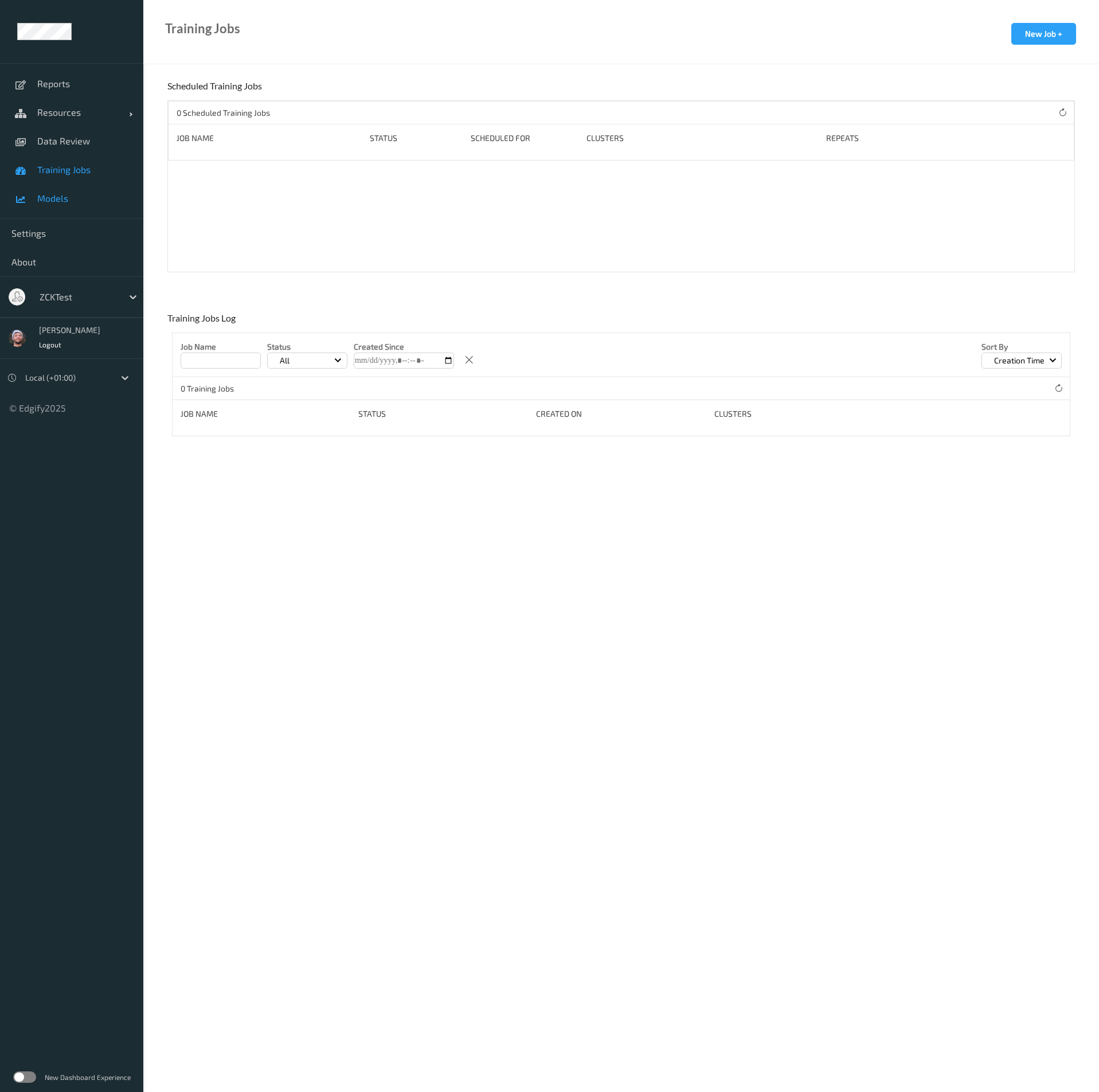
click at [92, 187] on link "Models" at bounding box center [72, 198] width 143 height 29
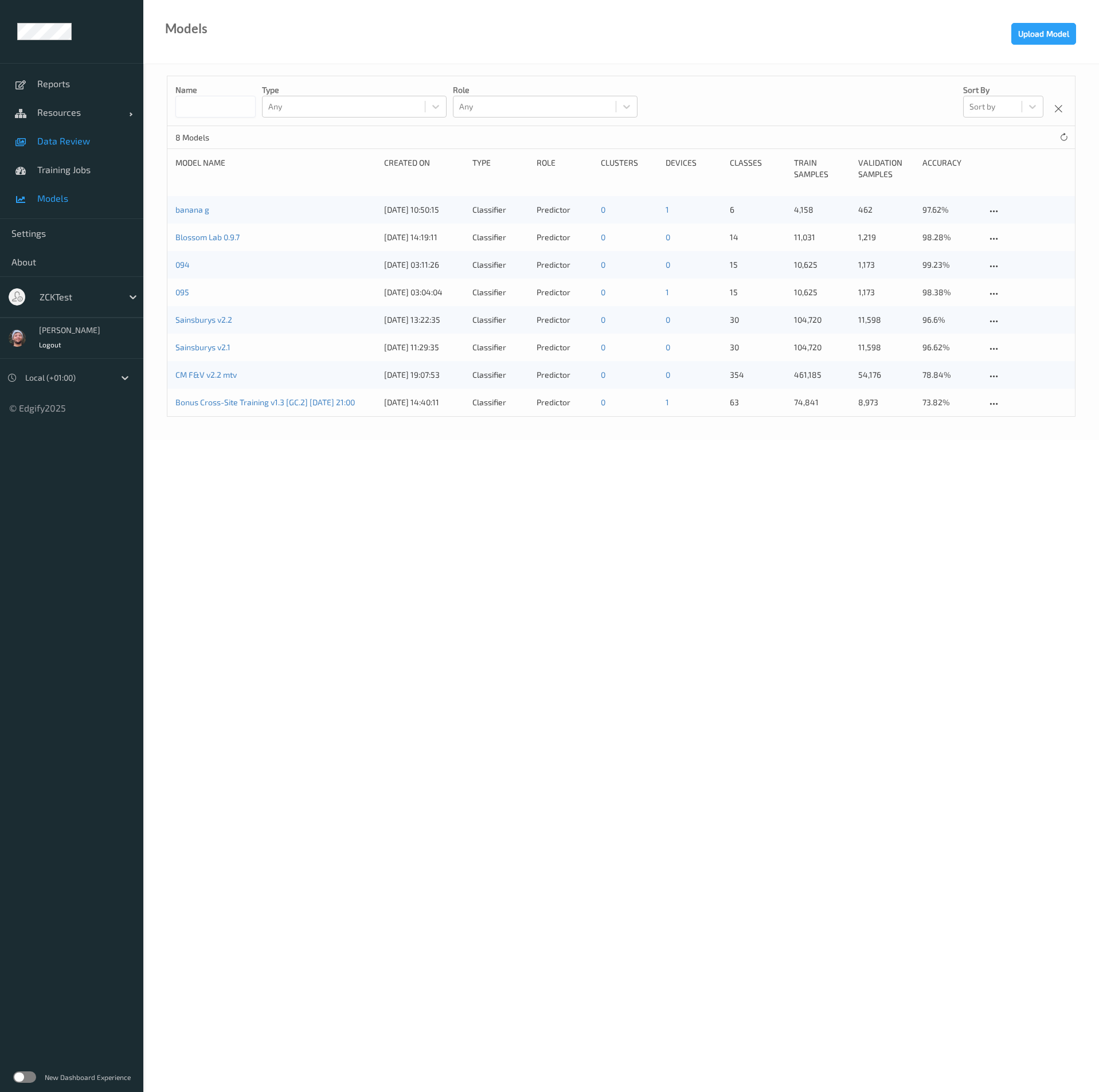
click at [89, 130] on link "Data Review" at bounding box center [72, 141] width 143 height 29
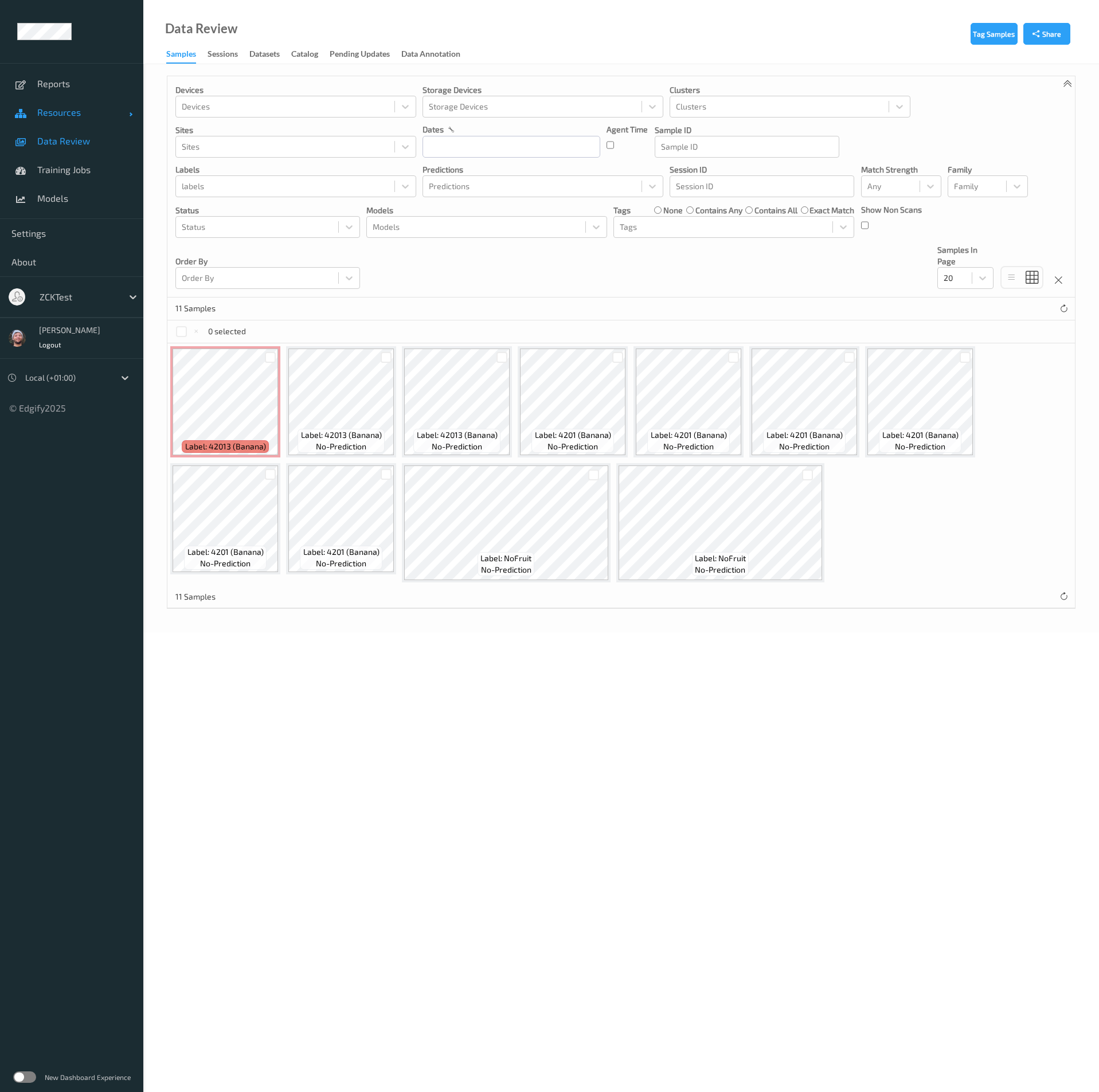
click at [48, 98] on link "Resources" at bounding box center [72, 112] width 143 height 29
click at [79, 145] on span "Devices" at bounding box center [85, 141] width 95 height 11
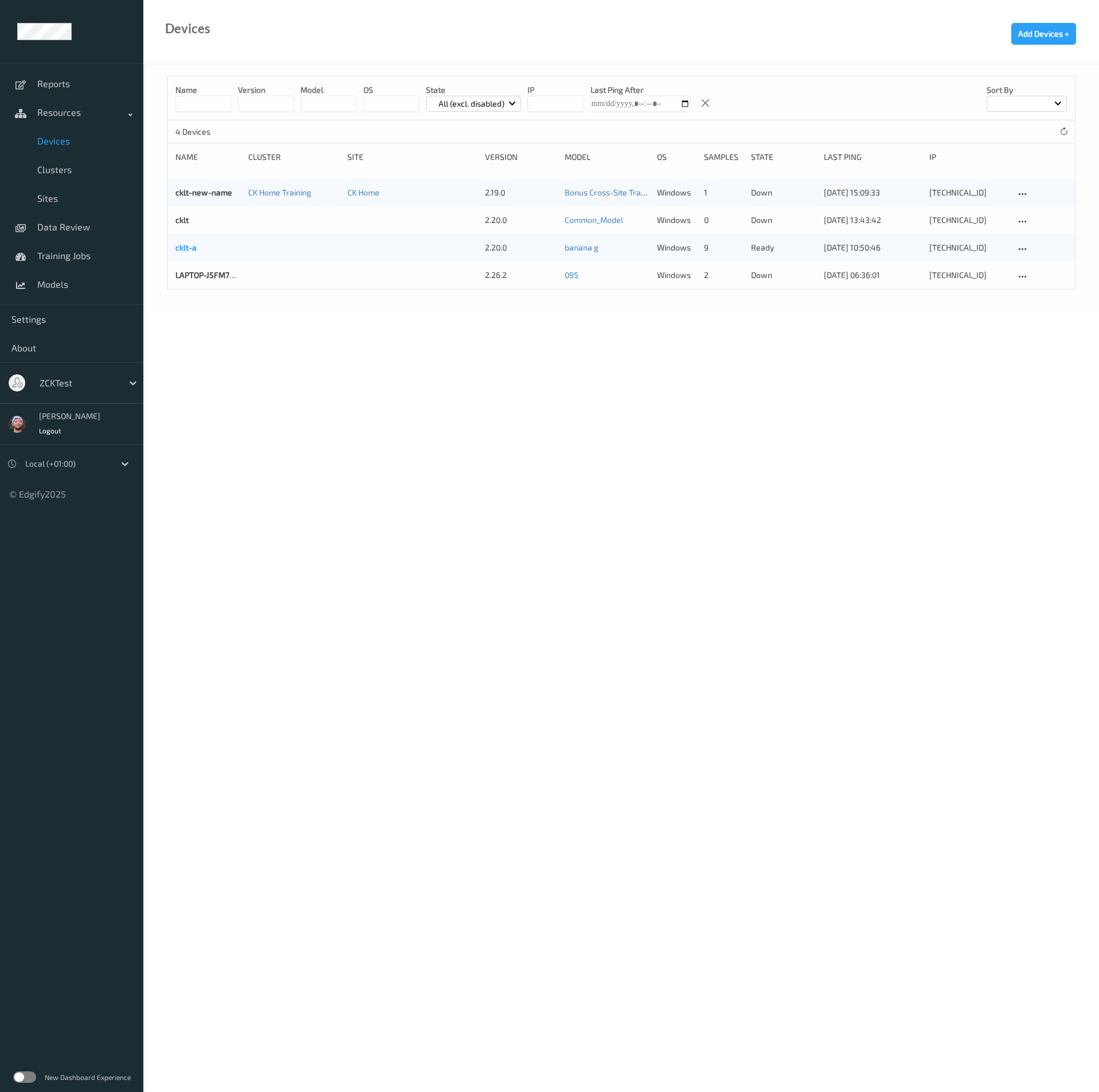
click at [183, 249] on link "cklt-a" at bounding box center [186, 247] width 21 height 10
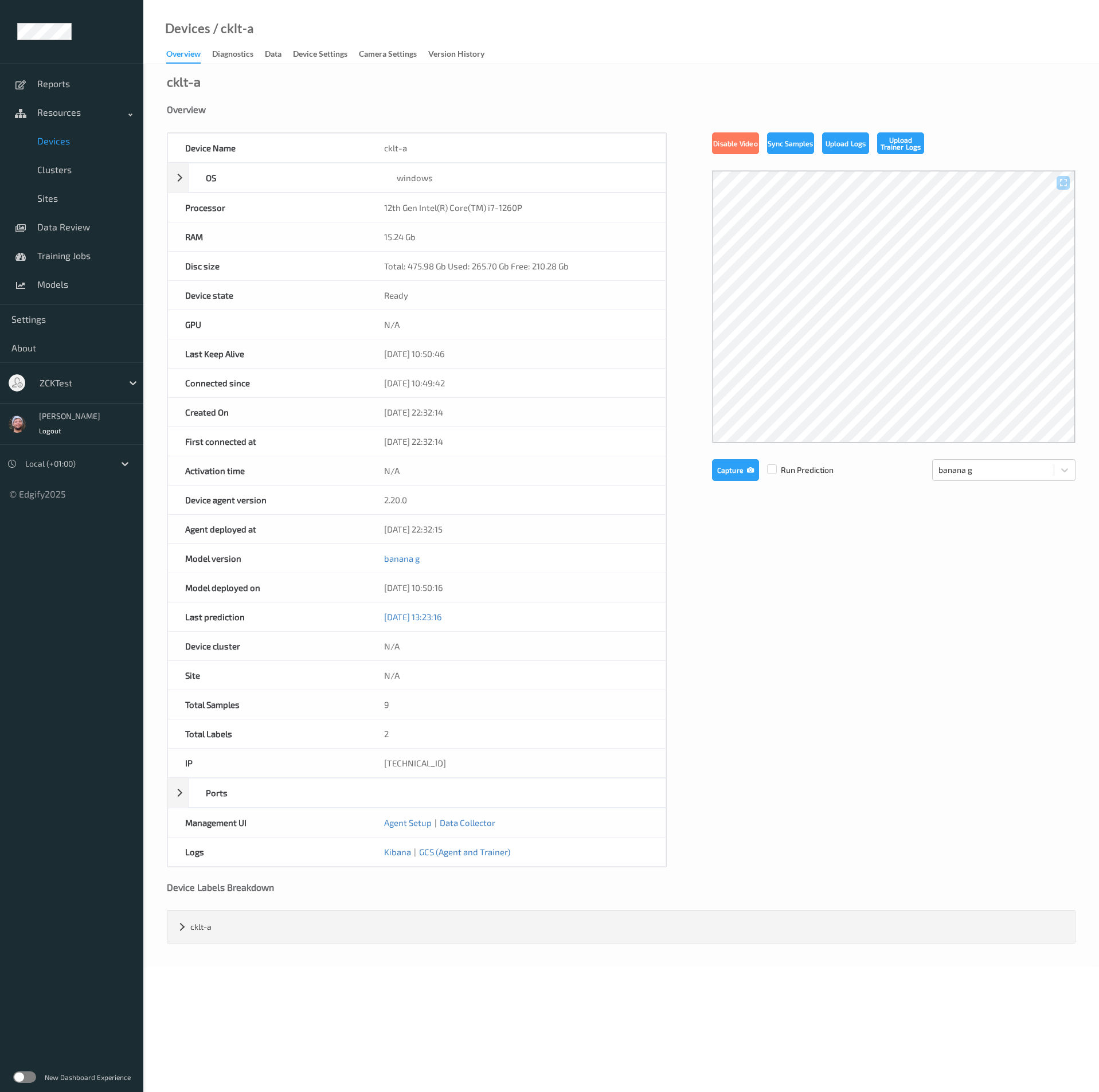
click at [232, 46] on link "Diagnostics" at bounding box center [238, 54] width 52 height 16
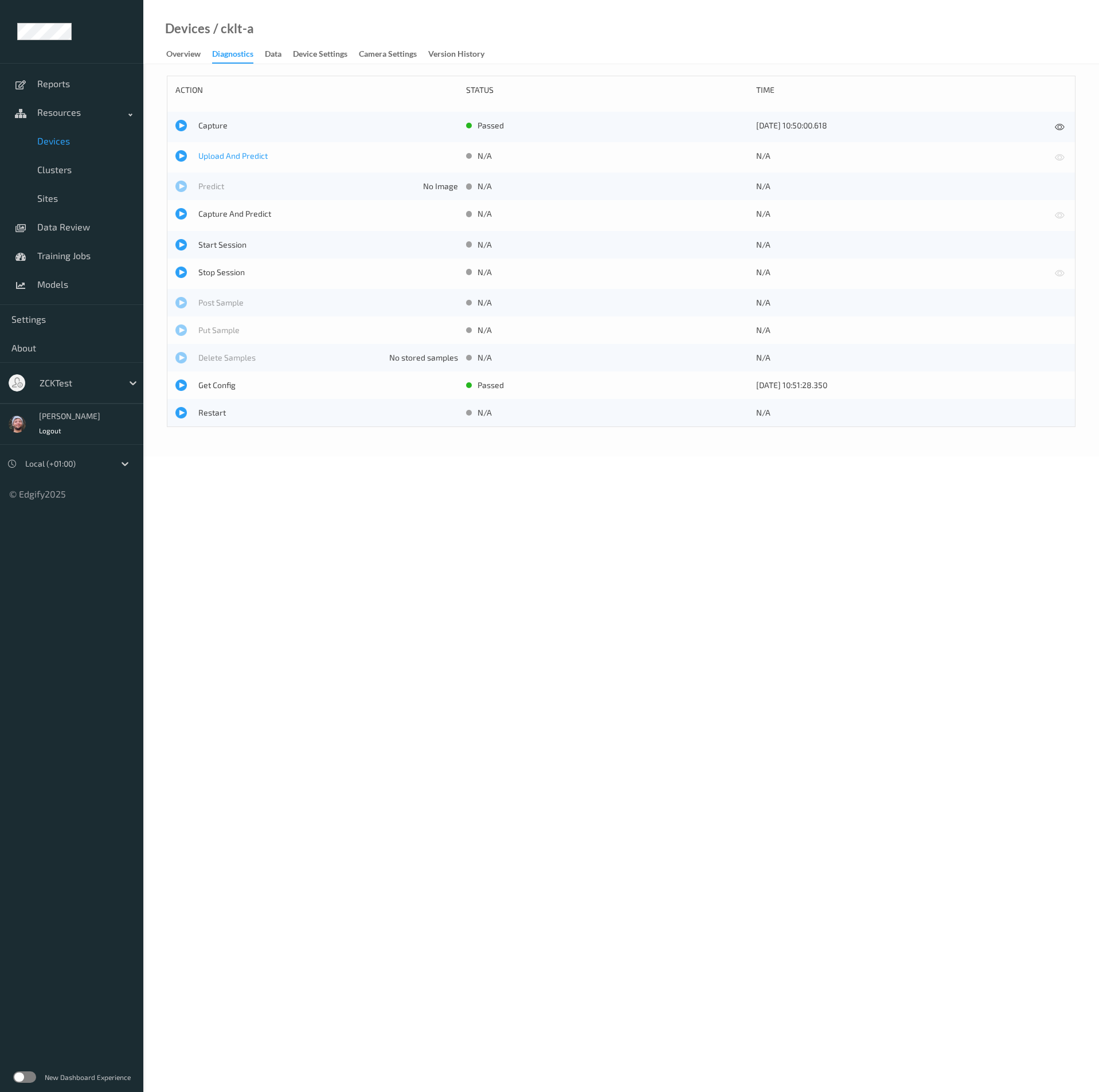
click at [216, 153] on span "Upload And Predict" at bounding box center [328, 156] width 260 height 11
